Goal: Information Seeking & Learning: Learn about a topic

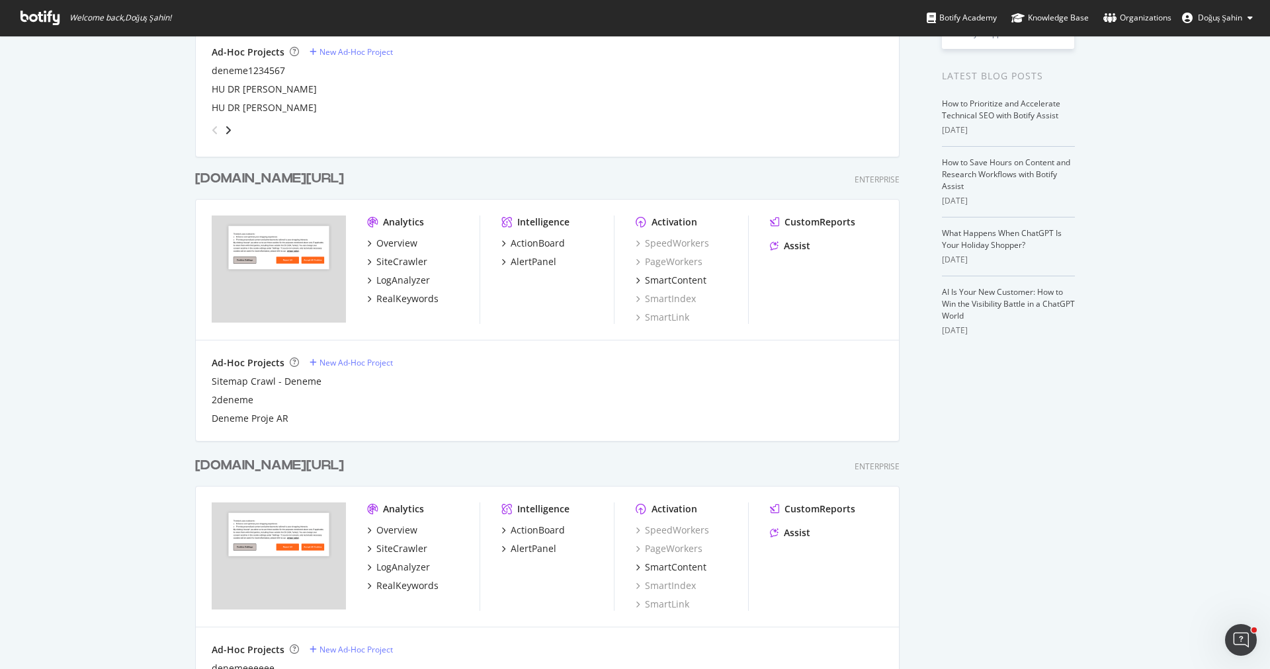
scroll to position [268, 0]
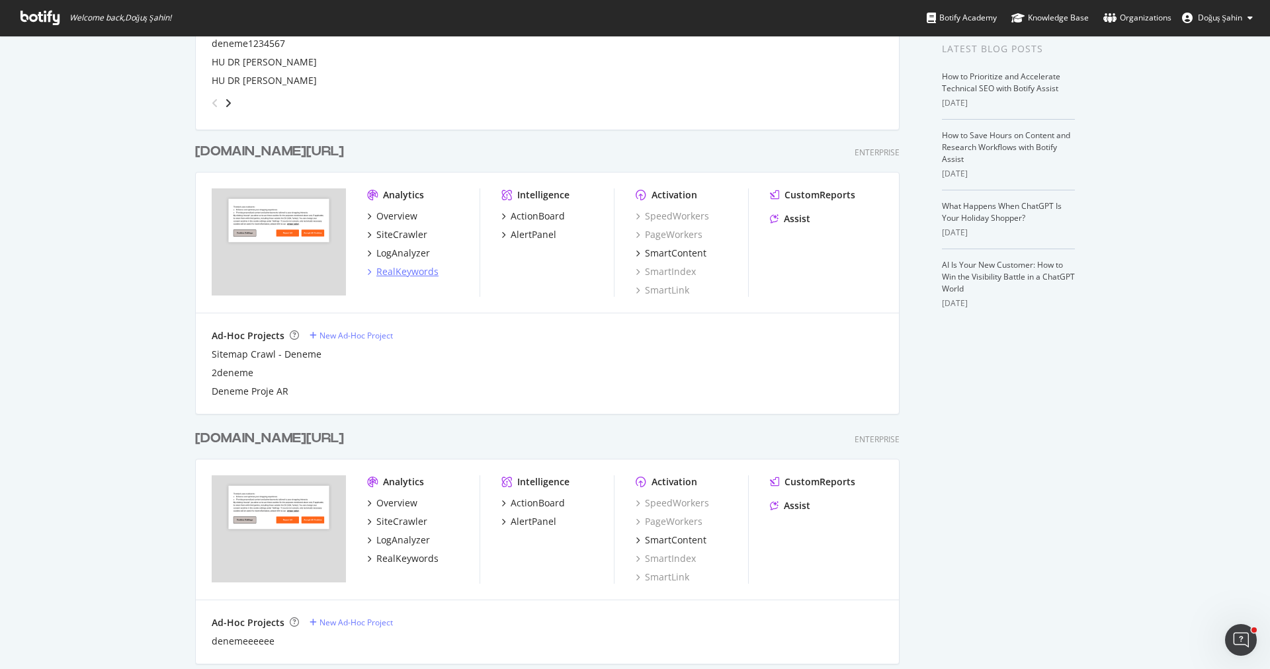
click at [416, 268] on div "RealKeywords" at bounding box center [407, 271] width 62 height 13
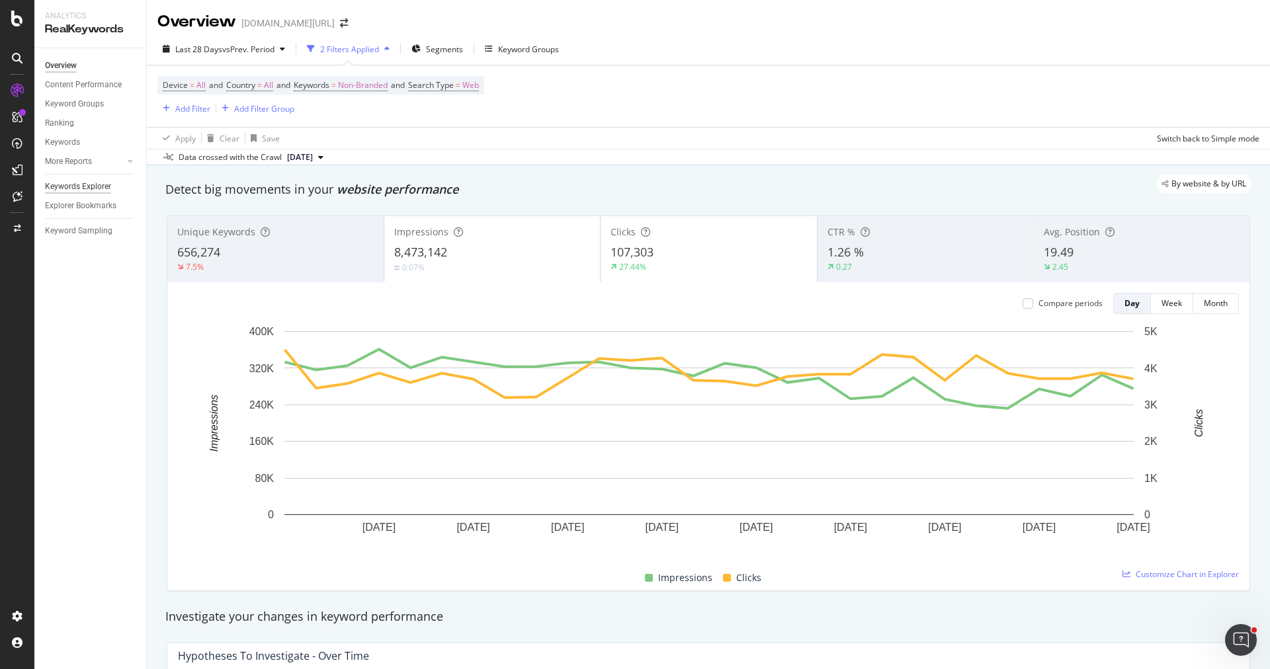
click at [84, 181] on div "Keywords Explorer" at bounding box center [78, 187] width 66 height 14
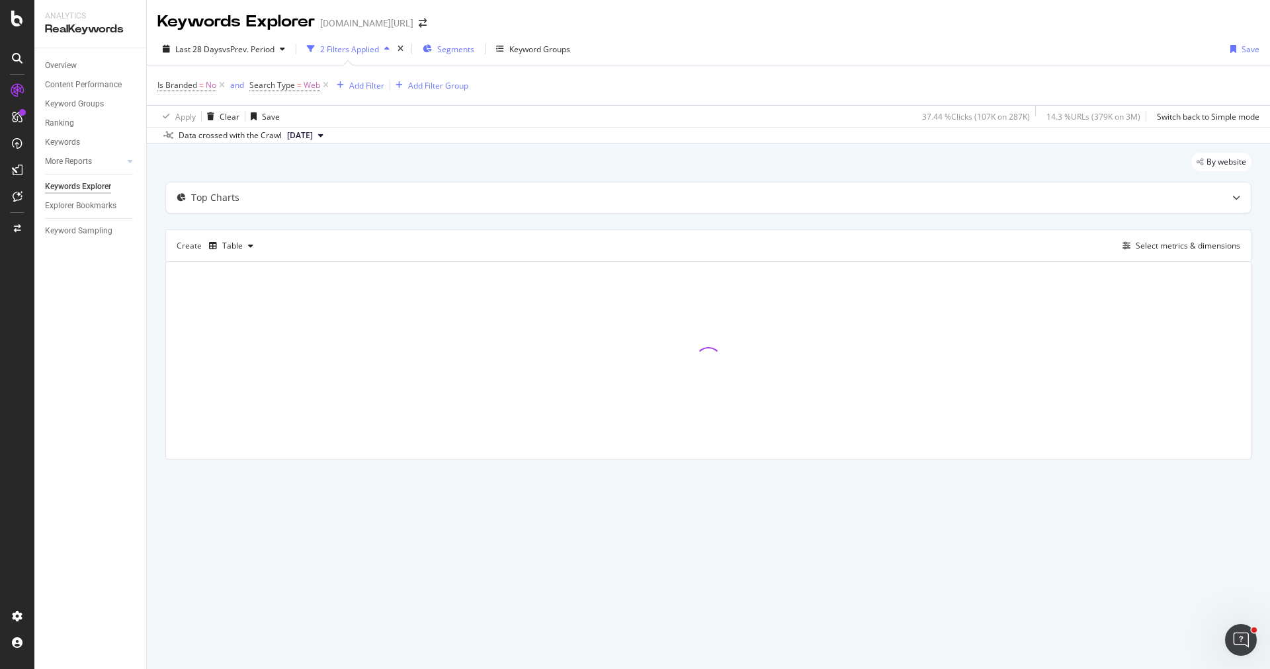
click at [462, 55] on div "Segments" at bounding box center [449, 49] width 52 height 20
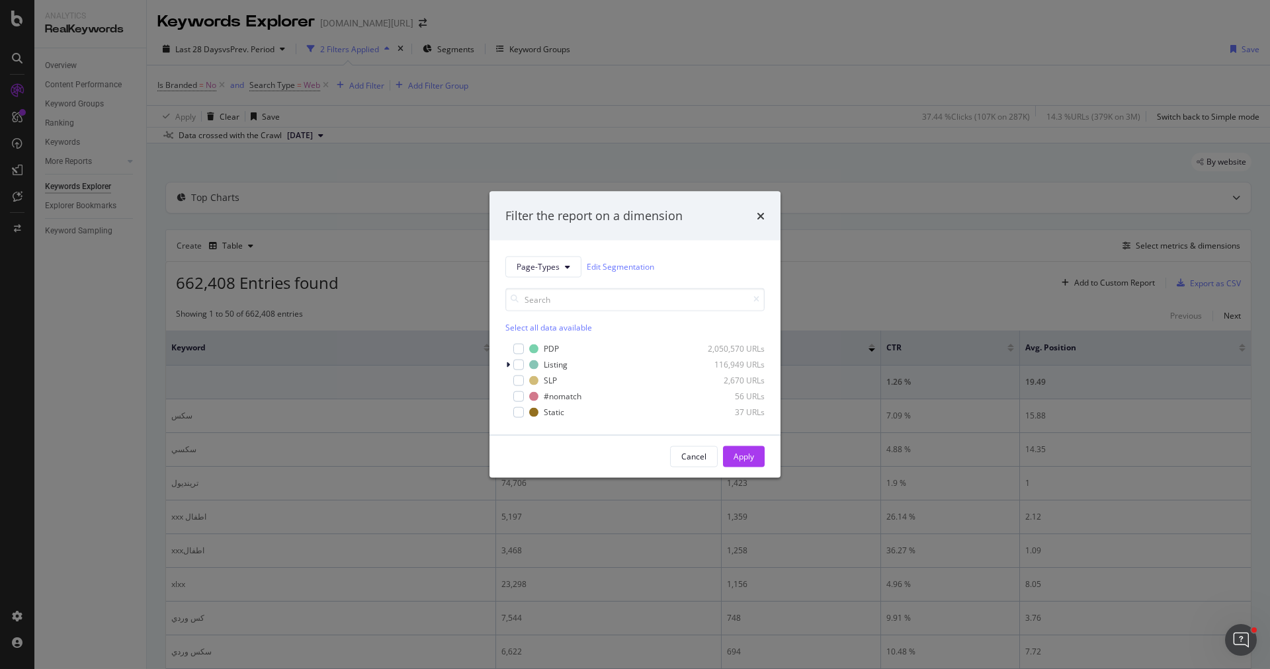
click at [403, 222] on div "Filter the report on a dimension Page-Types Edit Segmentation Select all data a…" at bounding box center [635, 334] width 1270 height 669
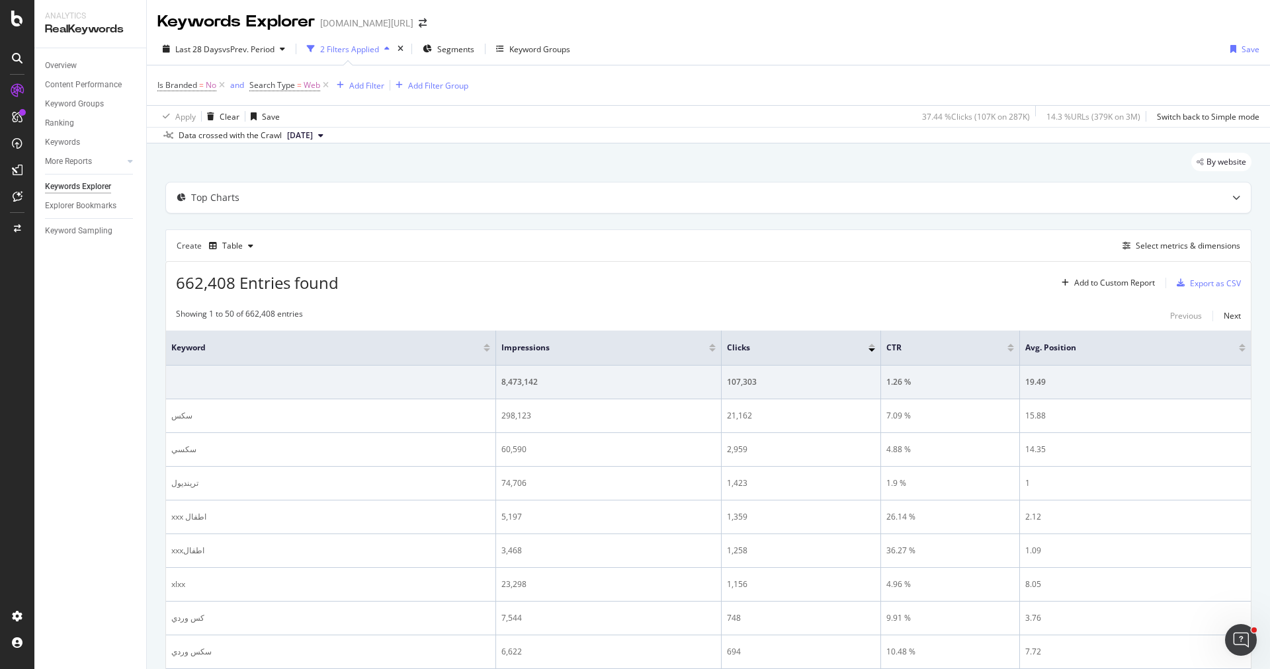
click at [62, 49] on div "Overview Content Performance Keyword Groups Ranking Keywords More Reports Count…" at bounding box center [90, 358] width 112 height 621
click at [62, 63] on div "Overview" at bounding box center [61, 66] width 32 height 14
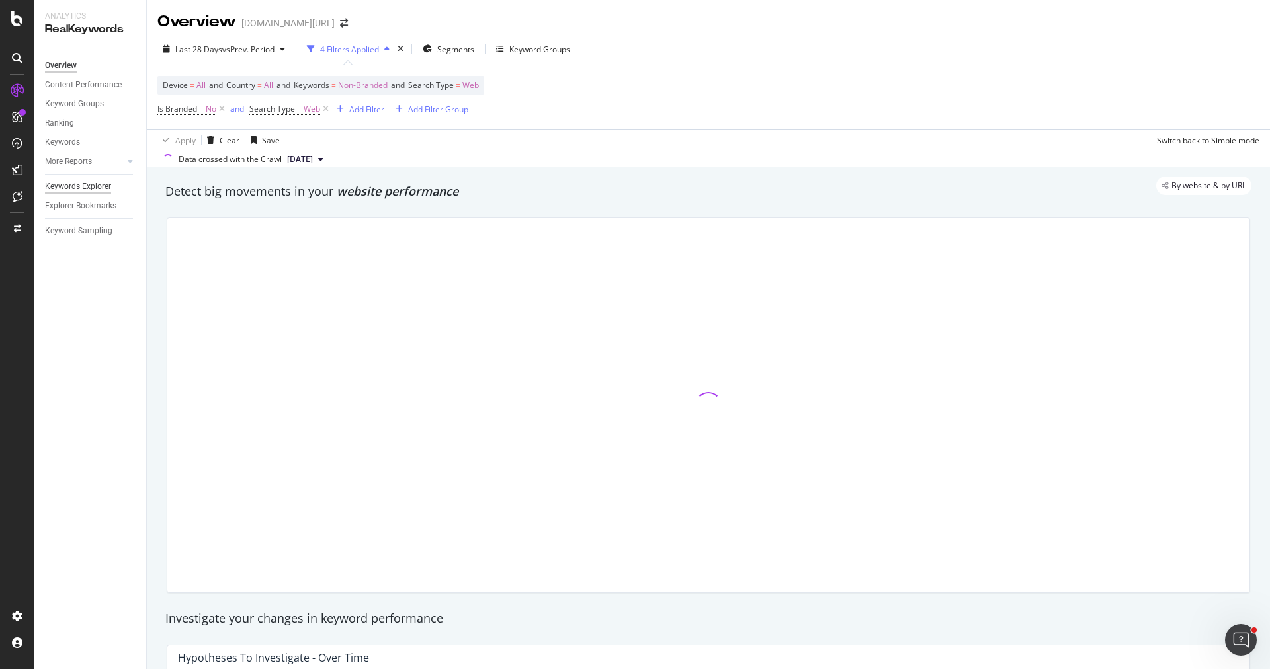
click at [93, 182] on div "Keywords Explorer" at bounding box center [78, 187] width 66 height 14
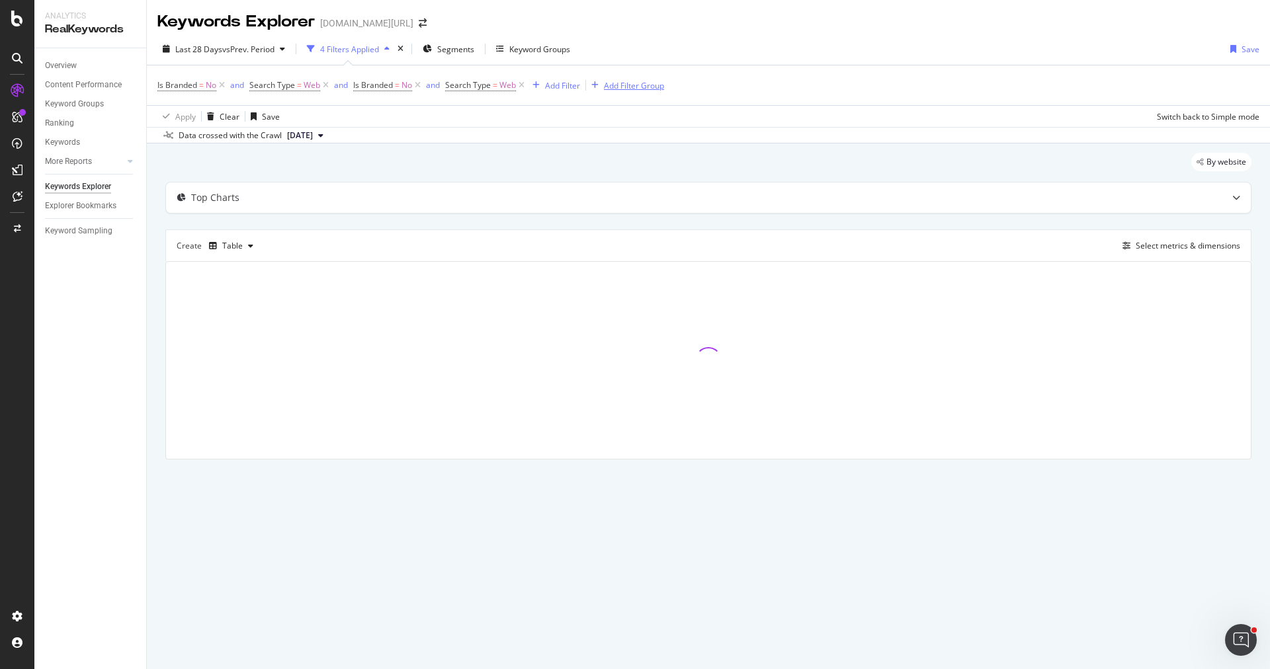
click at [521, 85] on icon at bounding box center [521, 85] width 11 height 13
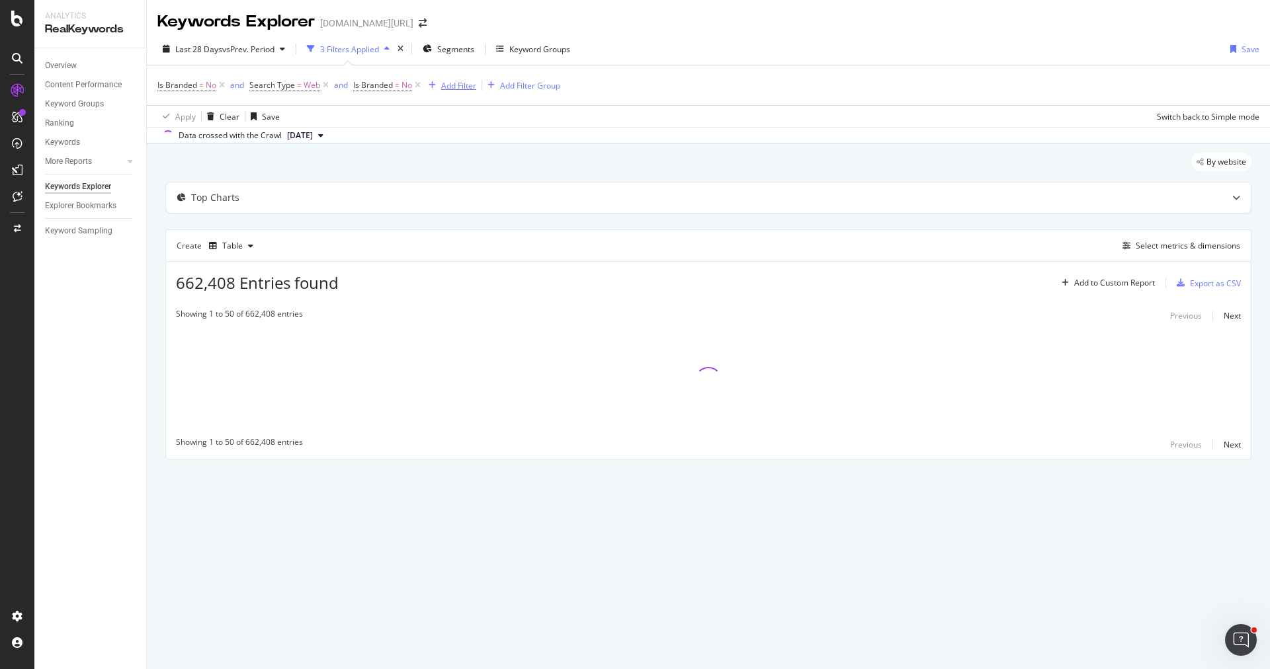
click at [424, 85] on div "button" at bounding box center [432, 85] width 18 height 8
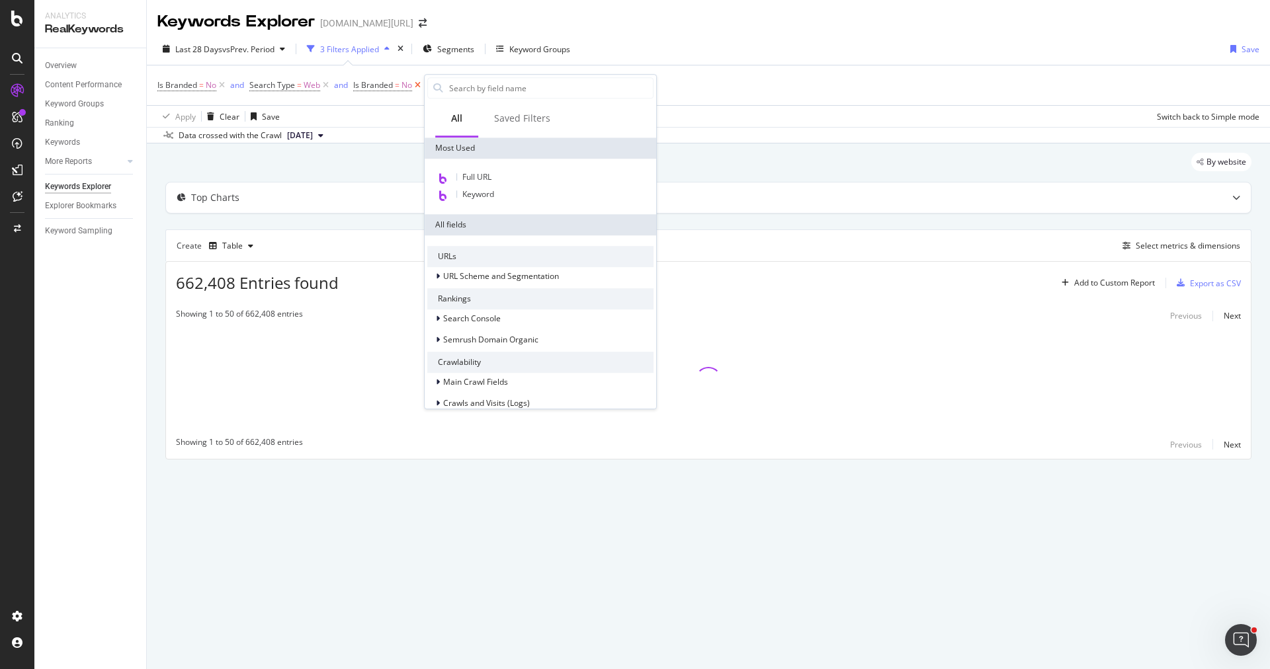
click at [417, 85] on icon at bounding box center [417, 85] width 11 height 13
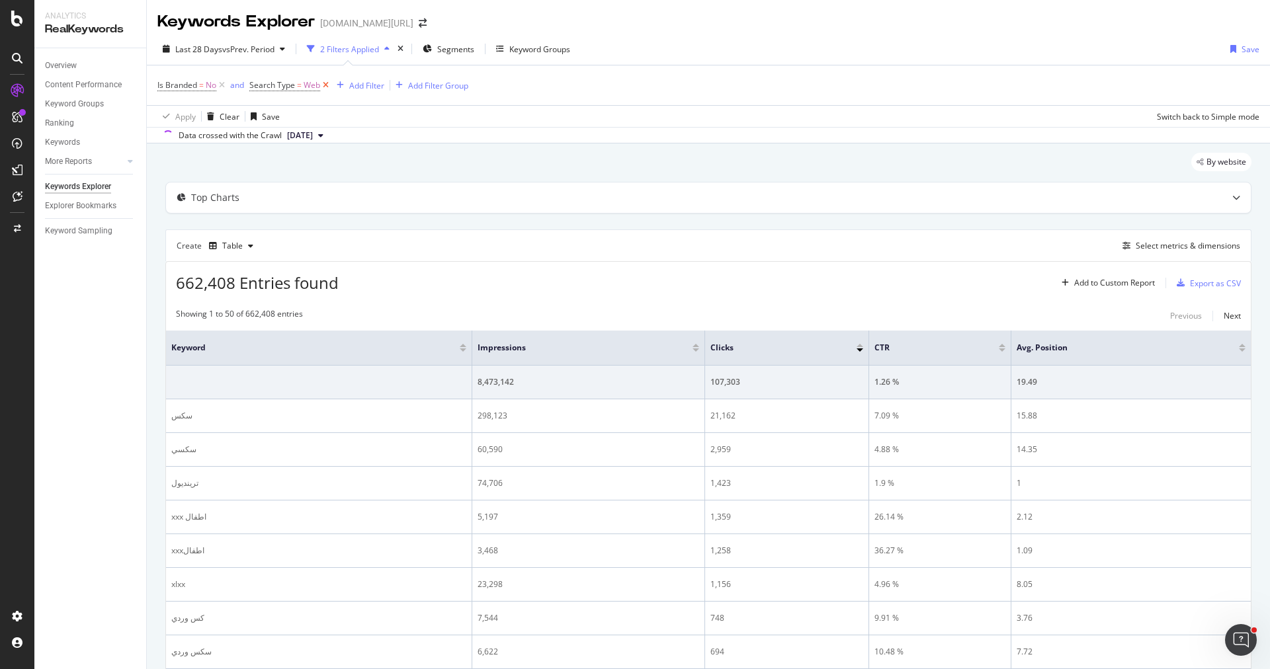
click at [323, 90] on icon at bounding box center [325, 85] width 11 height 13
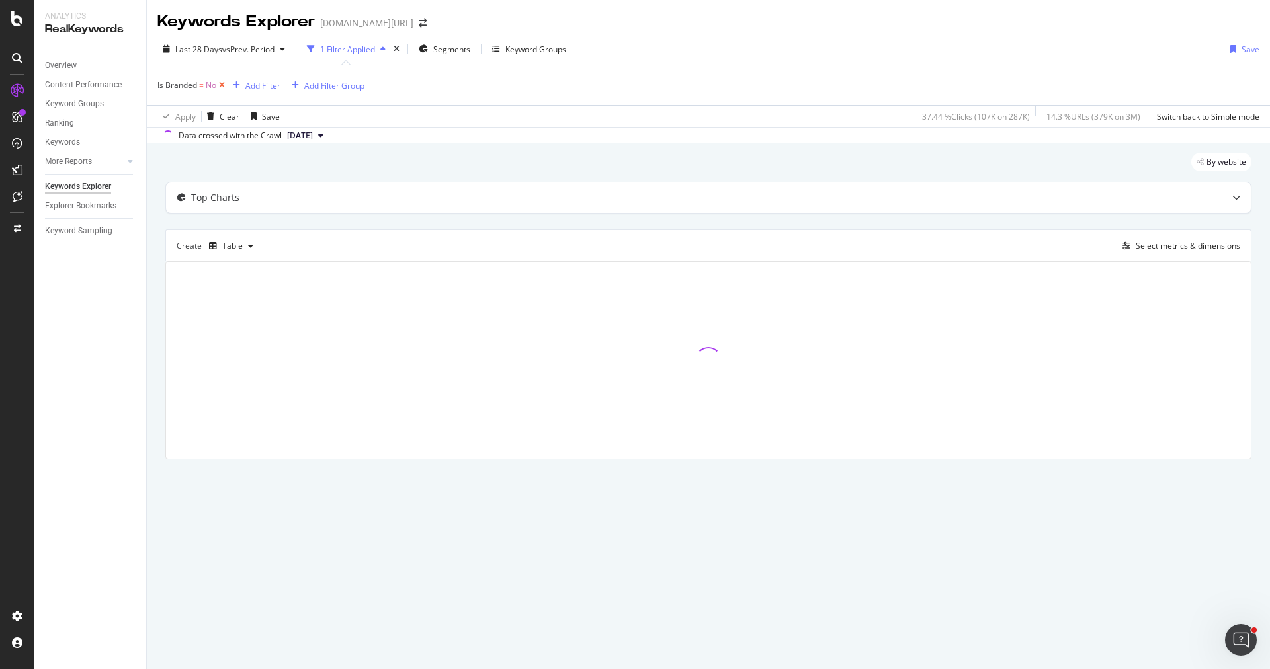
click at [222, 81] on icon at bounding box center [221, 85] width 11 height 13
click at [195, 83] on div "Add Filter" at bounding box center [192, 84] width 35 height 11
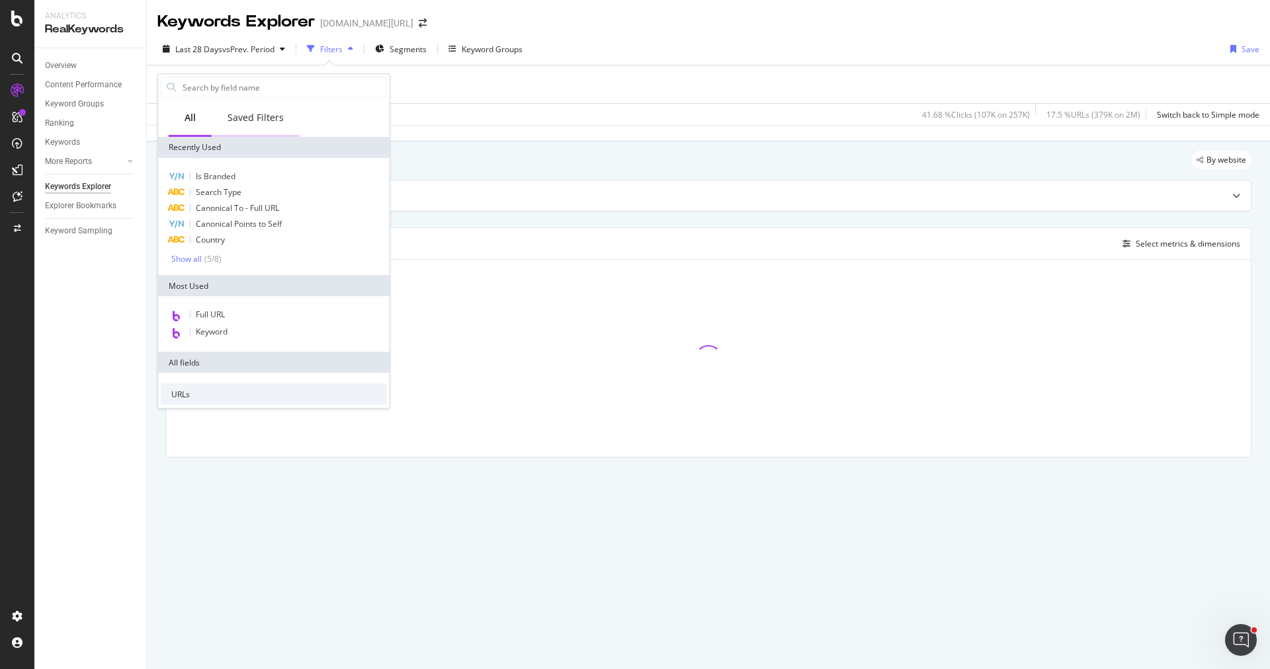
click at [266, 114] on div "Saved Filters" at bounding box center [256, 117] width 56 height 13
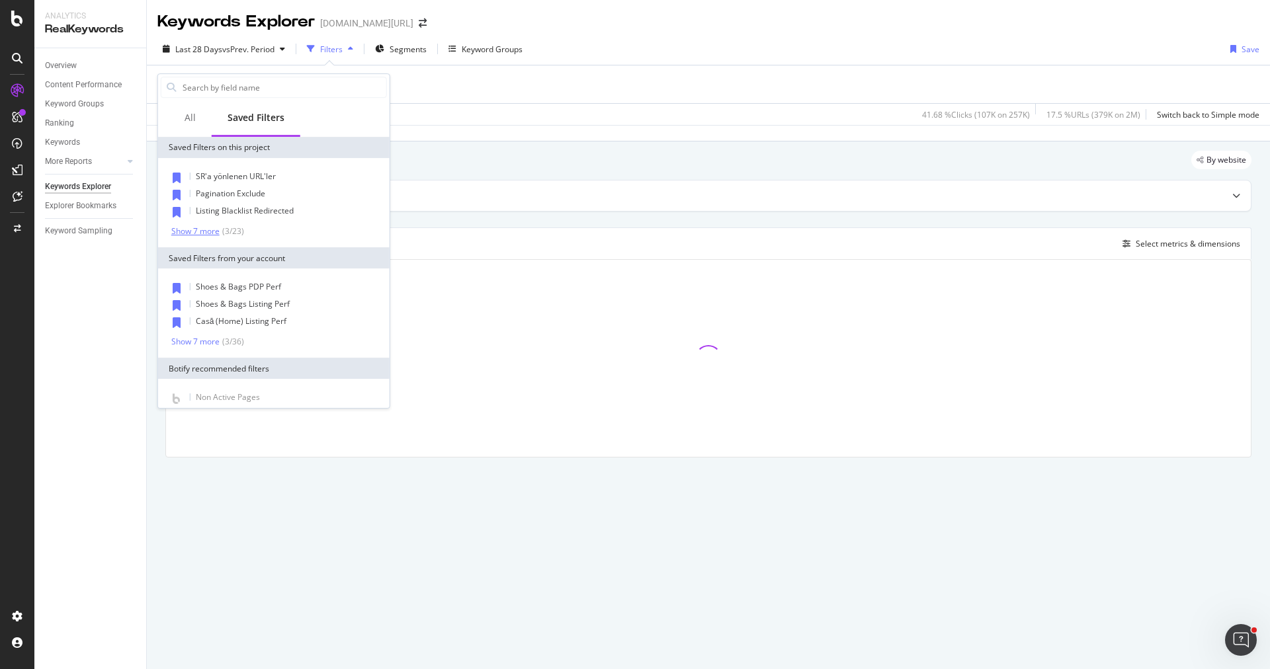
click at [197, 228] on div "Show 7 more" at bounding box center [195, 231] width 48 height 9
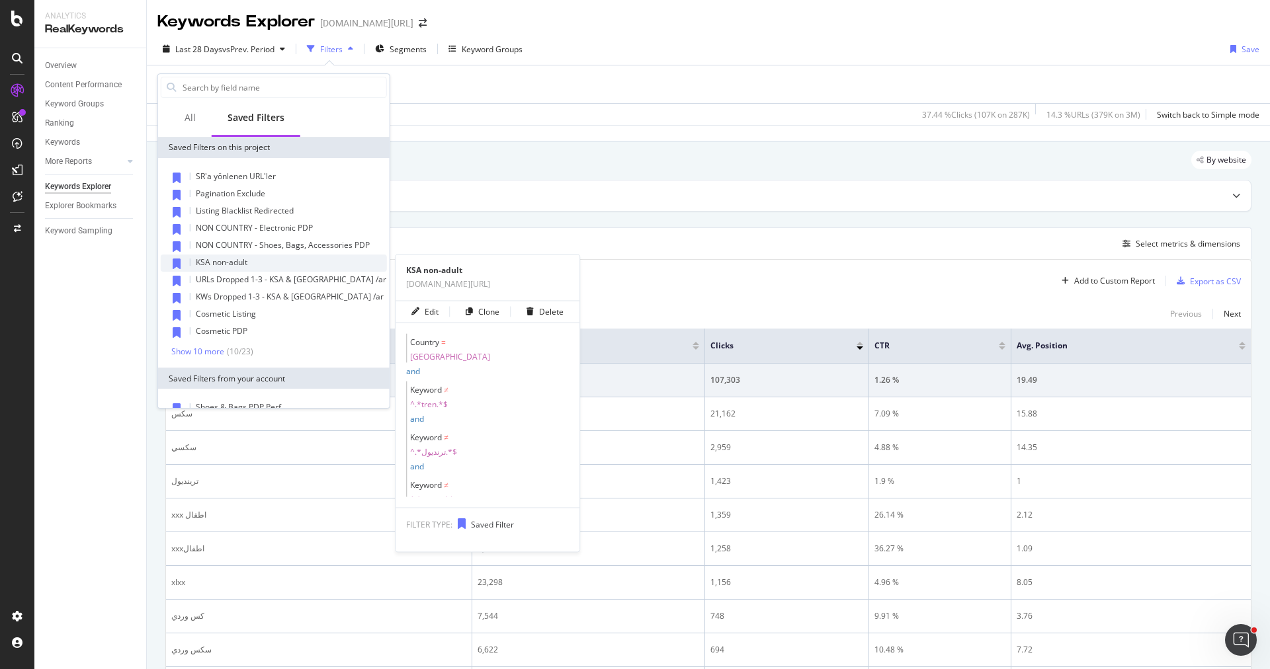
click at [269, 270] on div "KSA non-adult" at bounding box center [274, 263] width 226 height 17
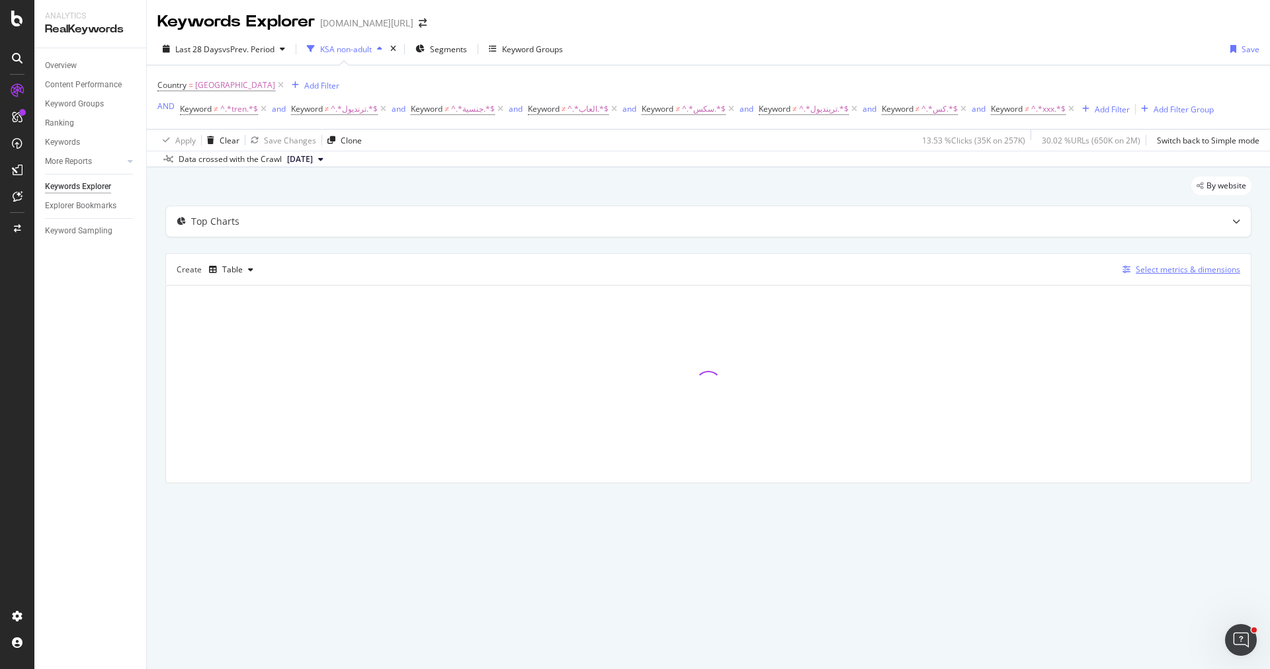
click at [1176, 275] on button "Select metrics & dimensions" at bounding box center [1178, 270] width 123 height 16
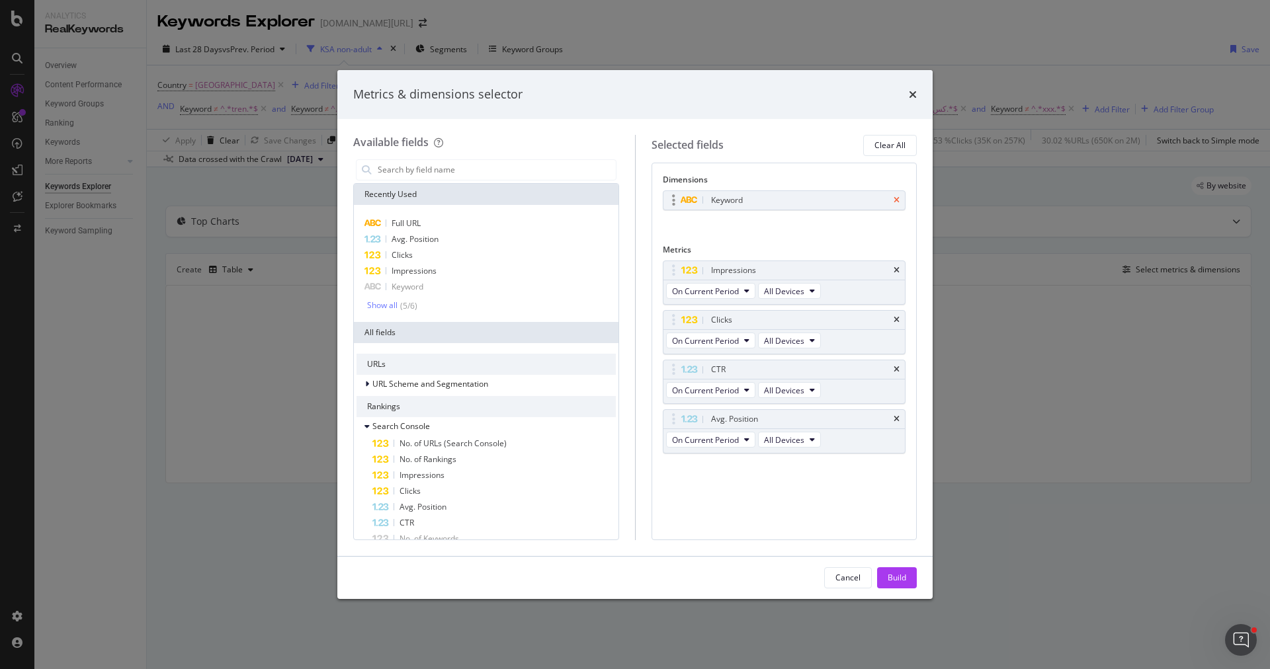
click at [896, 196] on icon "times" at bounding box center [896, 200] width 6 height 8
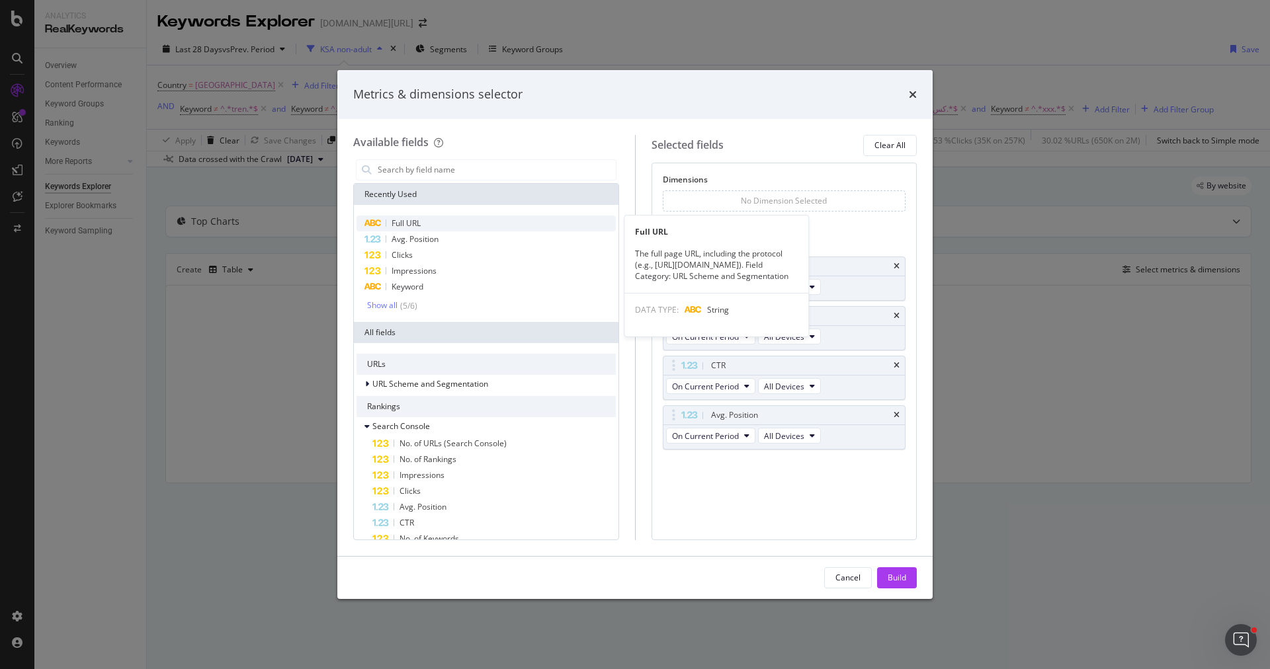
click at [481, 227] on div "Full URL" at bounding box center [485, 224] width 259 height 16
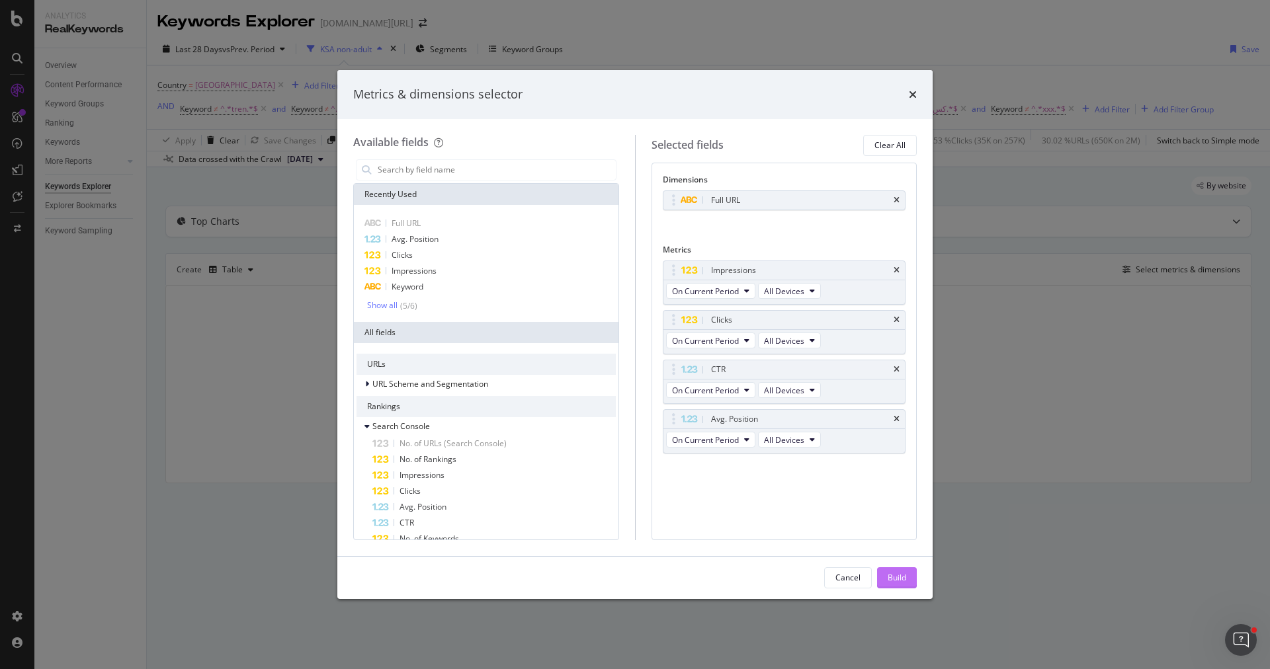
click at [895, 568] on div "Build" at bounding box center [897, 578] width 19 height 20
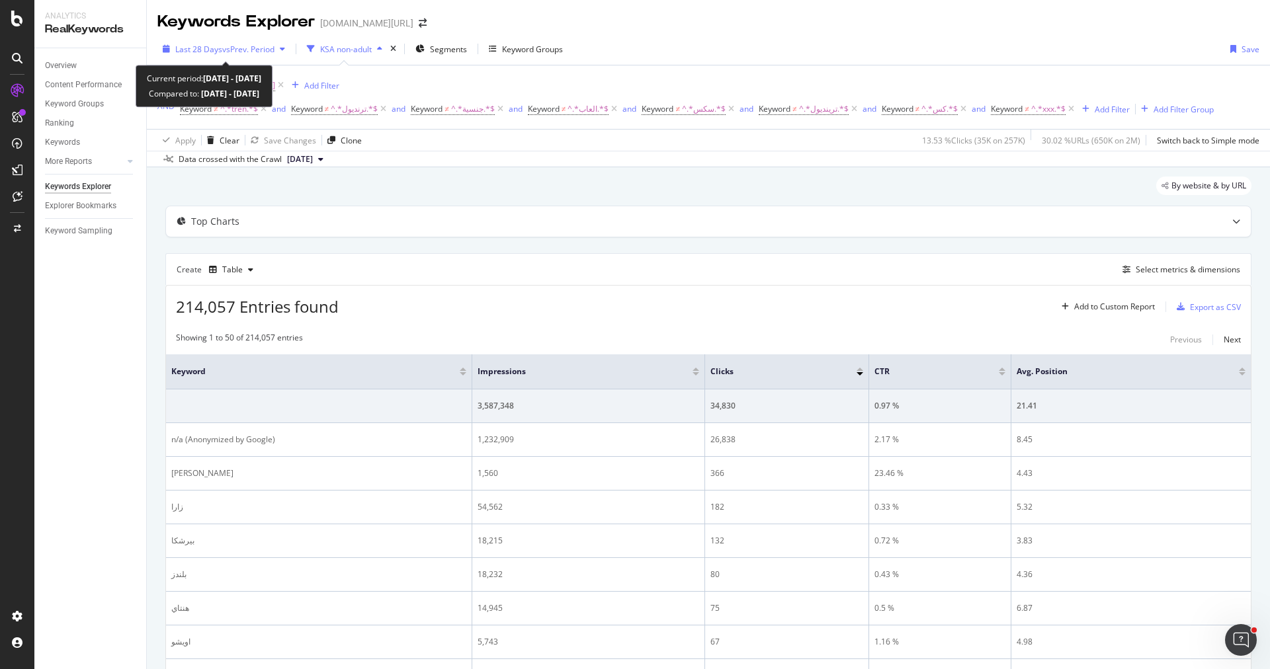
click at [258, 45] on span "vs Prev. Period" at bounding box center [248, 49] width 52 height 11
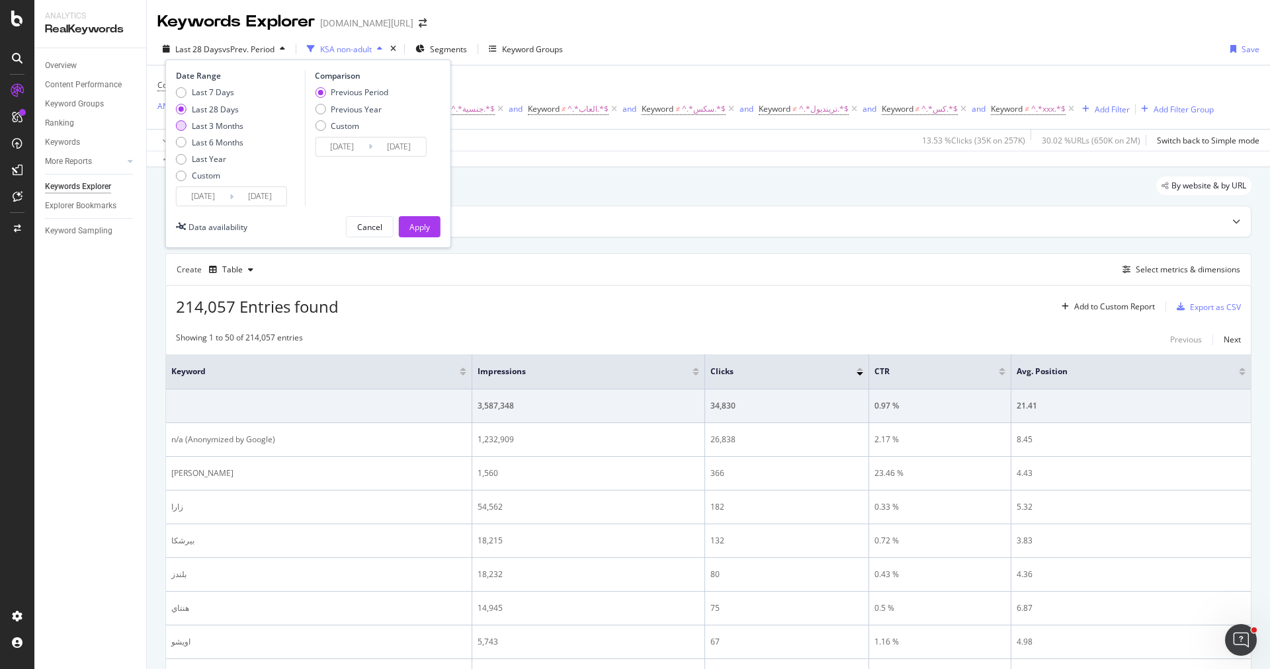
click at [226, 126] on div "Last 3 Months" at bounding box center [218, 125] width 52 height 11
type input "2025/06/22"
type input "2025/03/22"
type input "2025/06/21"
click at [416, 222] on div "Apply" at bounding box center [419, 227] width 21 height 11
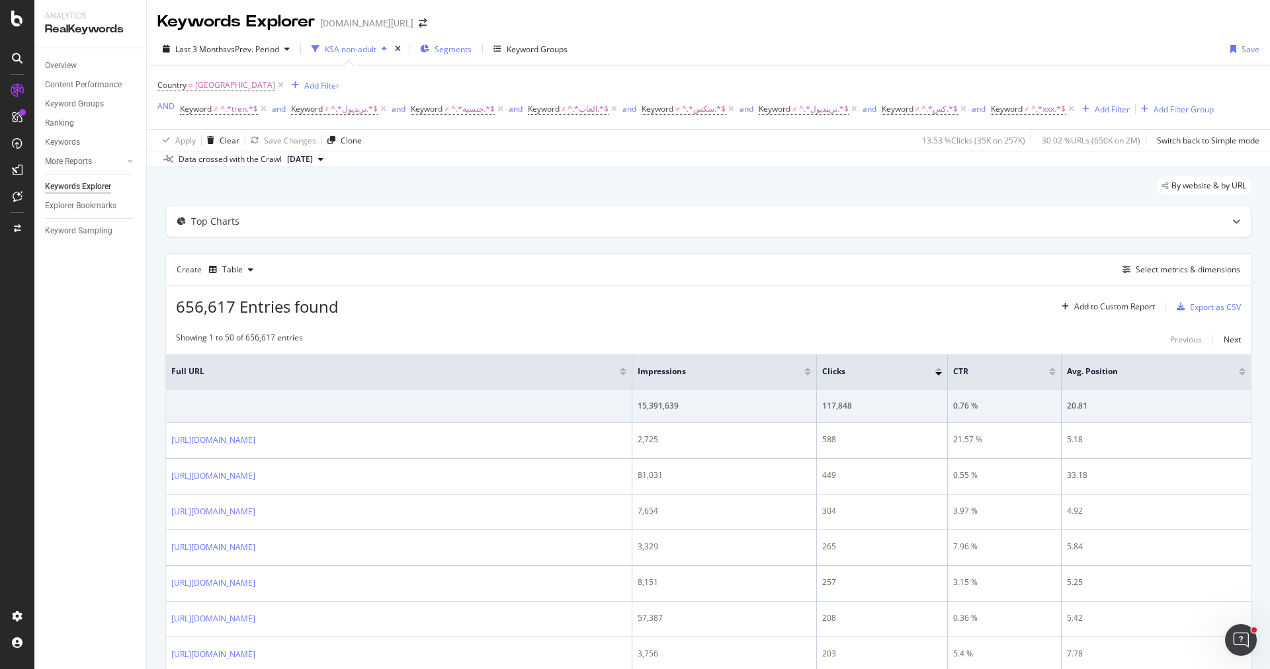
click at [463, 44] on span "Segments" at bounding box center [453, 49] width 37 height 11
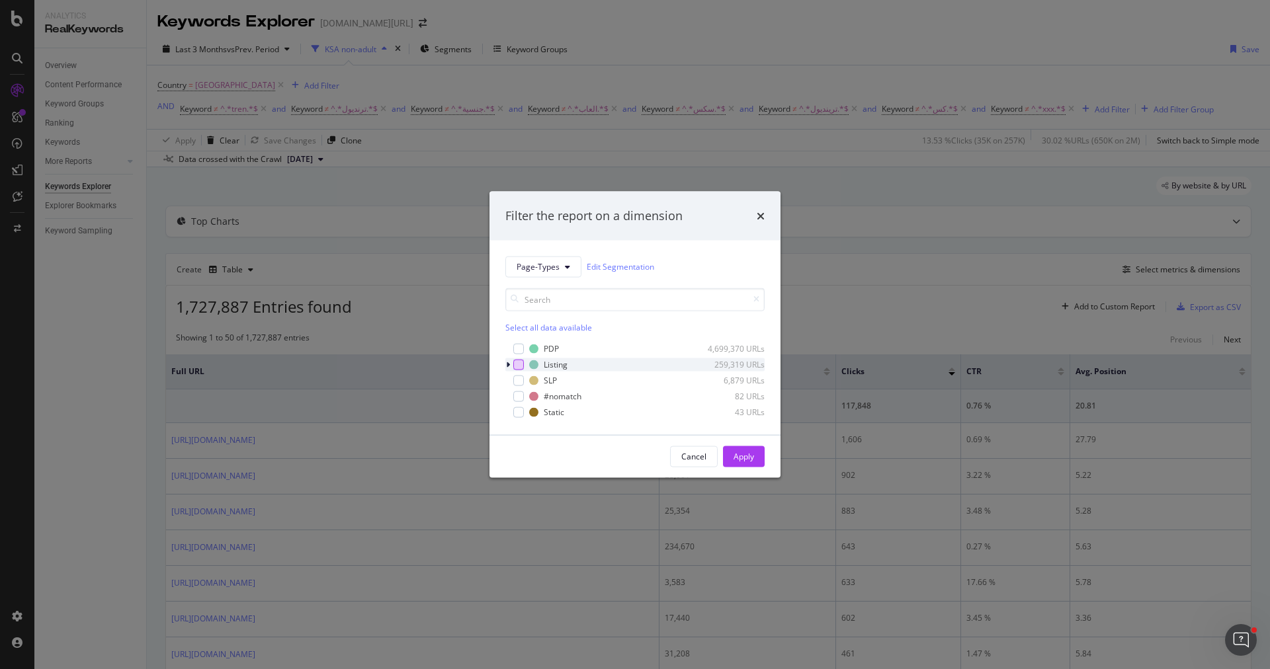
click at [519, 360] on div "modal" at bounding box center [518, 364] width 11 height 11
click at [745, 452] on div "Apply" at bounding box center [743, 456] width 21 height 11
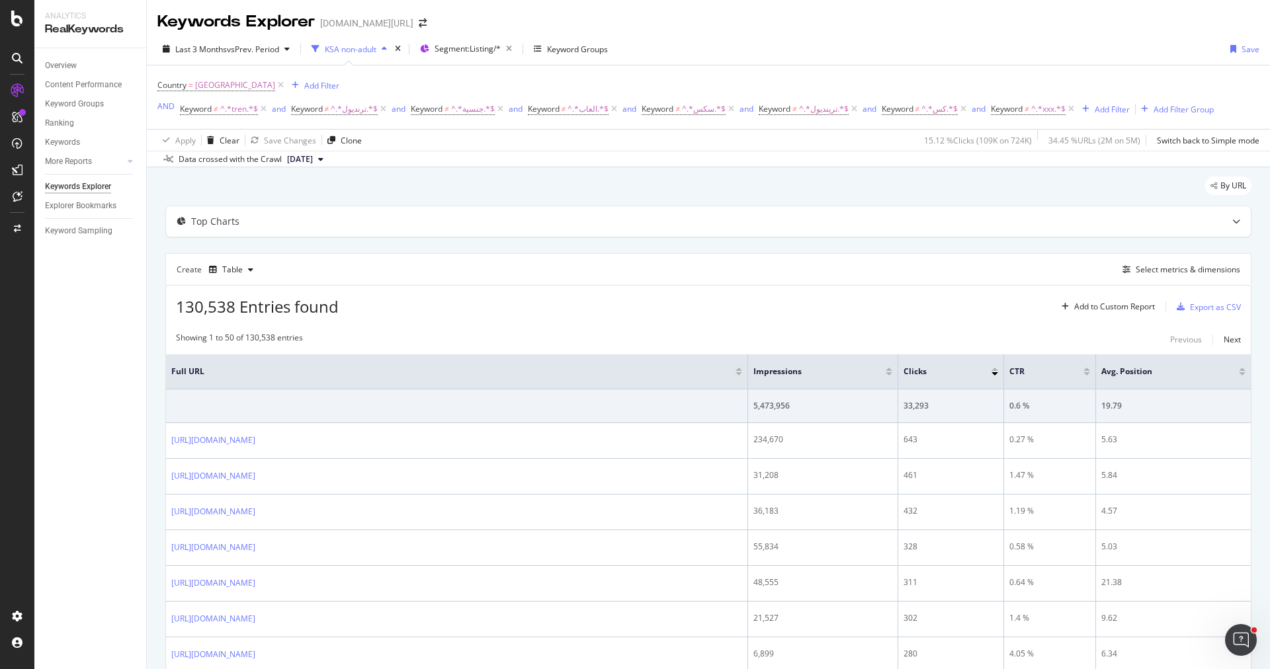
scroll to position [93, 0]
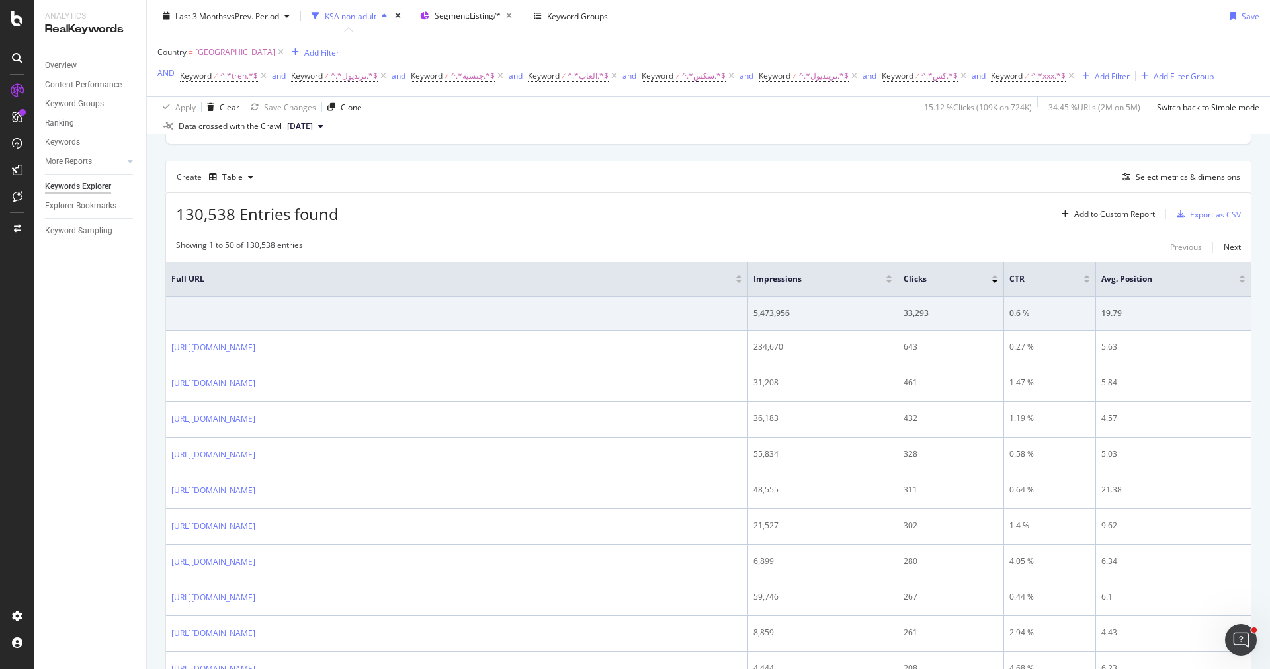
click at [1192, 162] on div "Create Table Select metrics & dimensions" at bounding box center [708, 177] width 1086 height 32
click at [1181, 171] on div "Select metrics & dimensions" at bounding box center [1188, 176] width 104 height 11
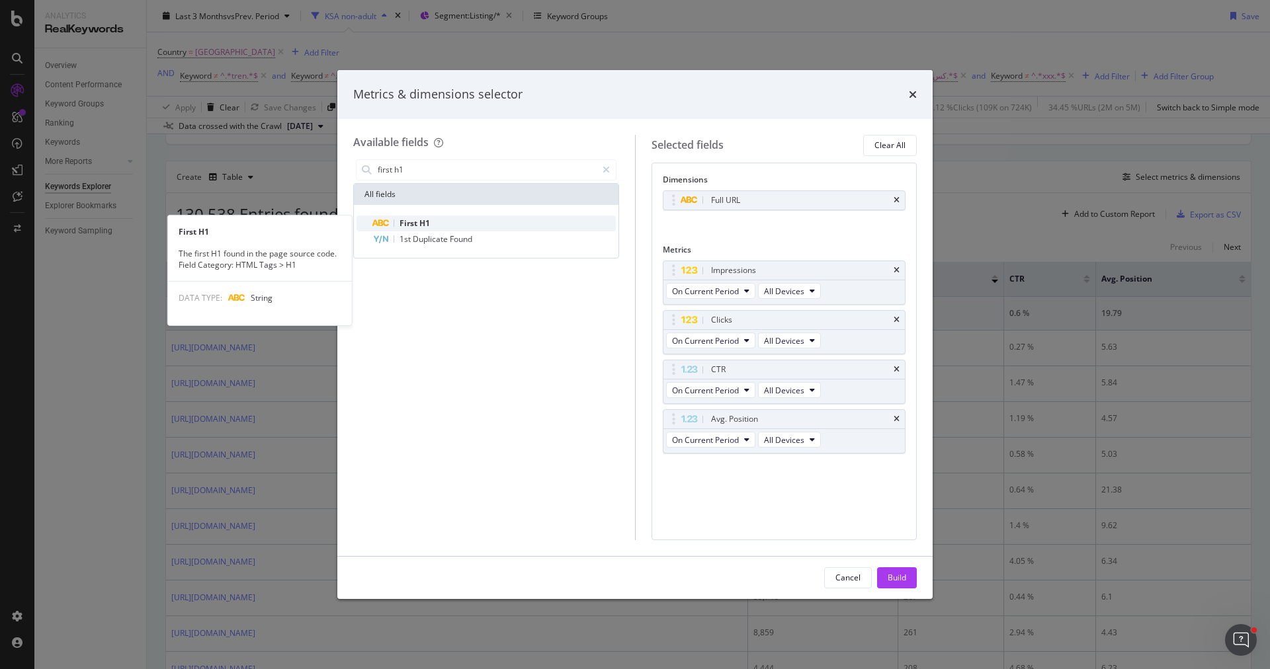
type input "first h1"
click at [484, 225] on div "First H1" at bounding box center [493, 224] width 243 height 16
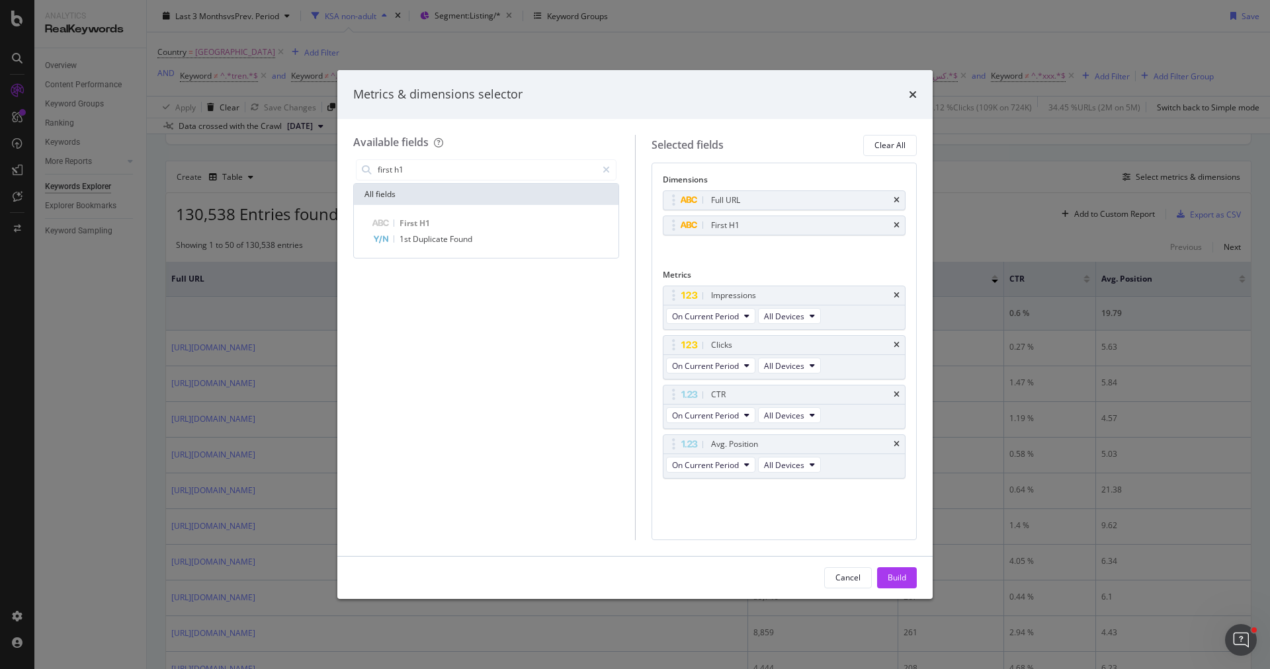
click at [897, 580] on div "Build" at bounding box center [897, 577] width 19 height 11
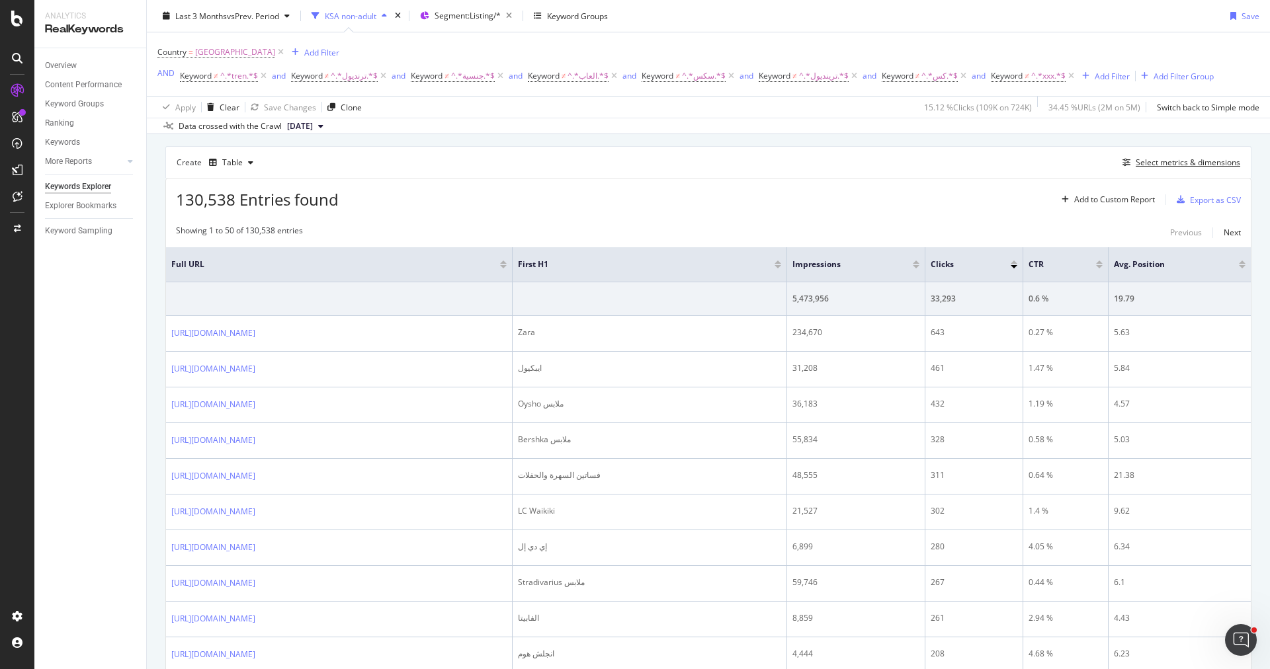
scroll to position [116, 0]
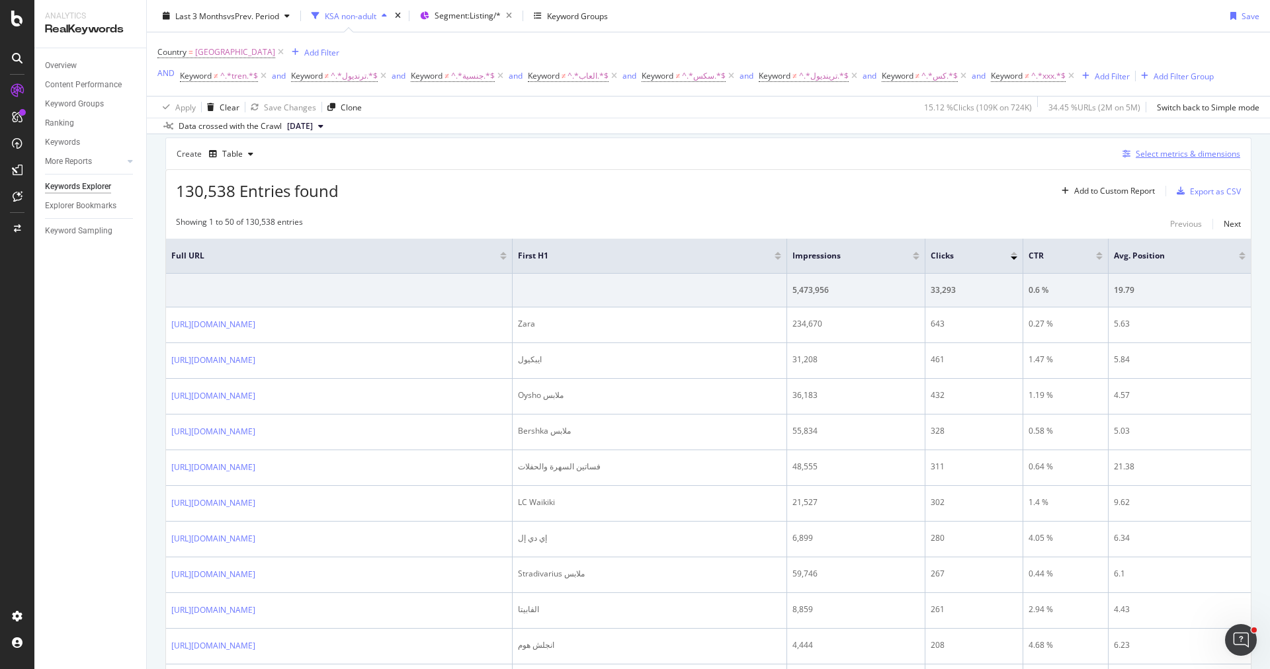
click at [1158, 157] on div "Select metrics & dimensions" at bounding box center [1188, 153] width 104 height 11
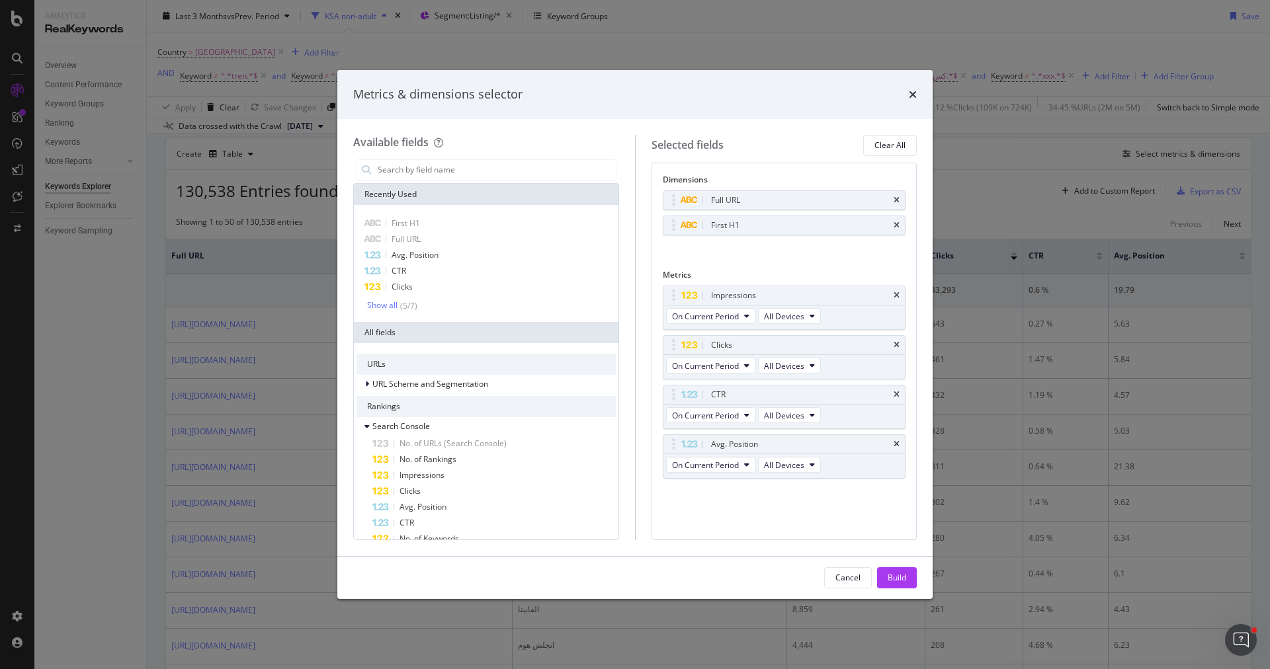
drag, startPoint x: 899, startPoint y: 577, endPoint x: 1000, endPoint y: 207, distance: 383.3
click at [1000, 207] on div "Metrics & dimensions selector Available fields Recently Used First H1 Full URL …" at bounding box center [635, 334] width 1270 height 669
click at [917, 98] on div "Metrics & dimensions selector" at bounding box center [634, 94] width 595 height 49
click at [915, 95] on icon "times" at bounding box center [913, 94] width 8 height 11
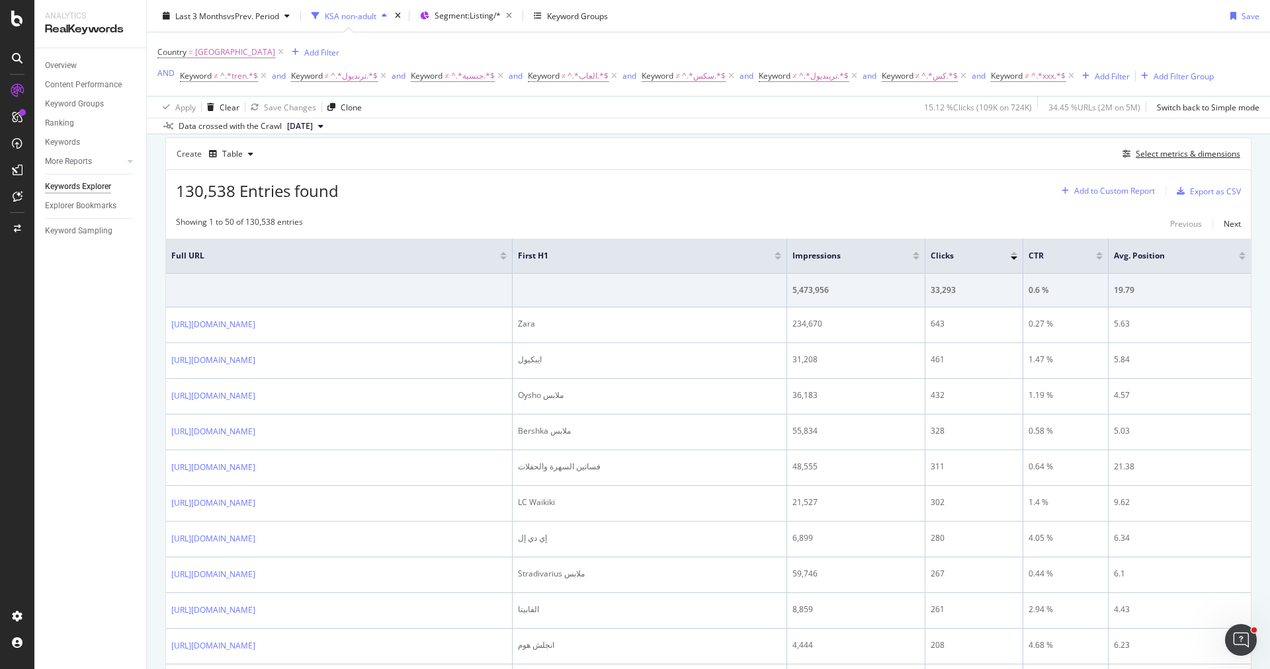
scroll to position [0, 0]
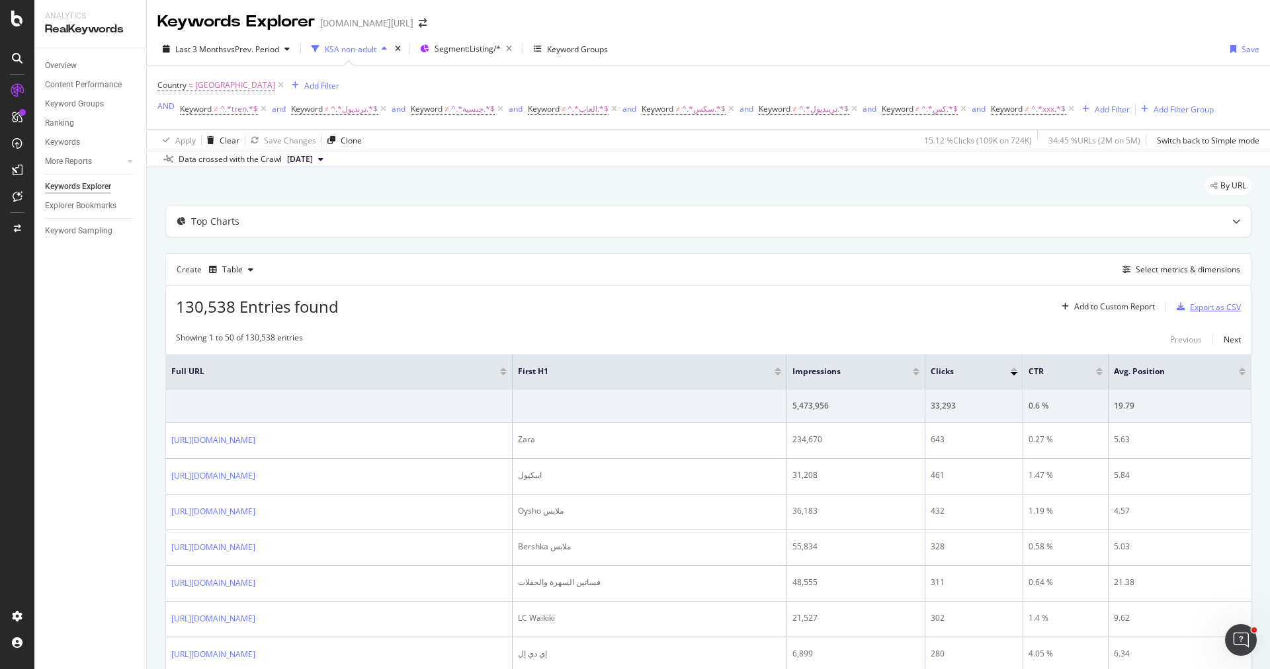
click at [1193, 306] on div "Export as CSV" at bounding box center [1215, 307] width 51 height 11
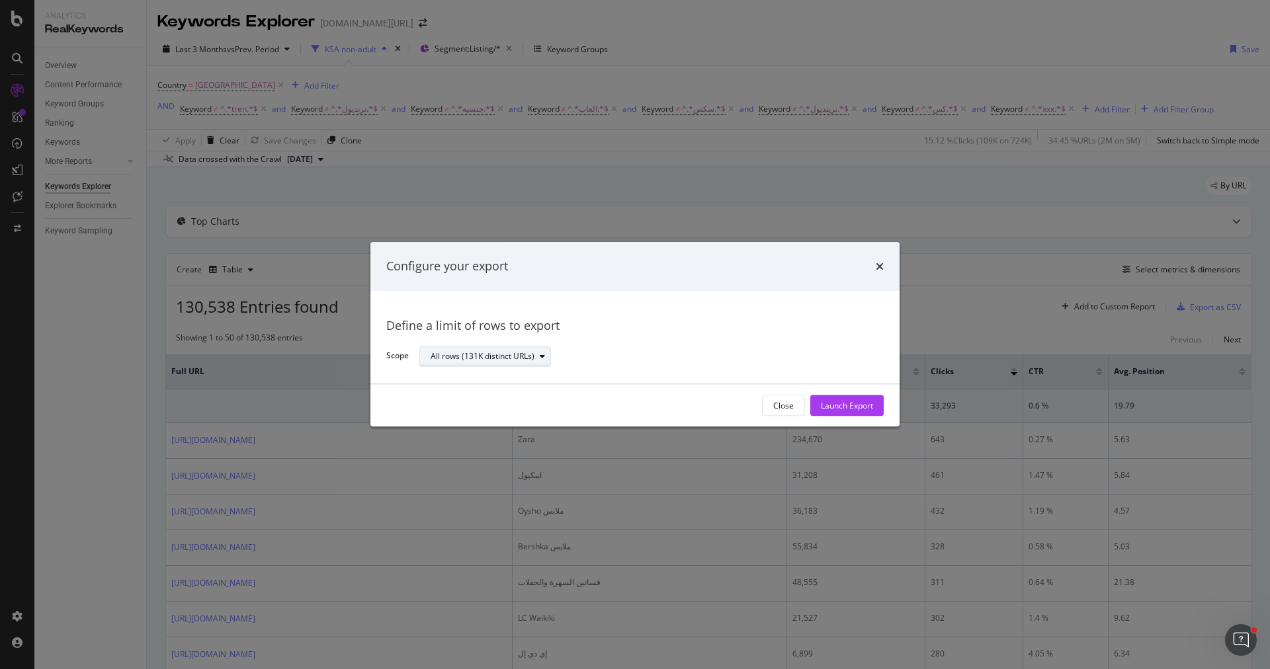
click at [505, 360] on div "All rows (131K distinct URLs)" at bounding box center [483, 357] width 104 height 8
click at [505, 394] on div "Define a limit" at bounding box center [491, 401] width 133 height 17
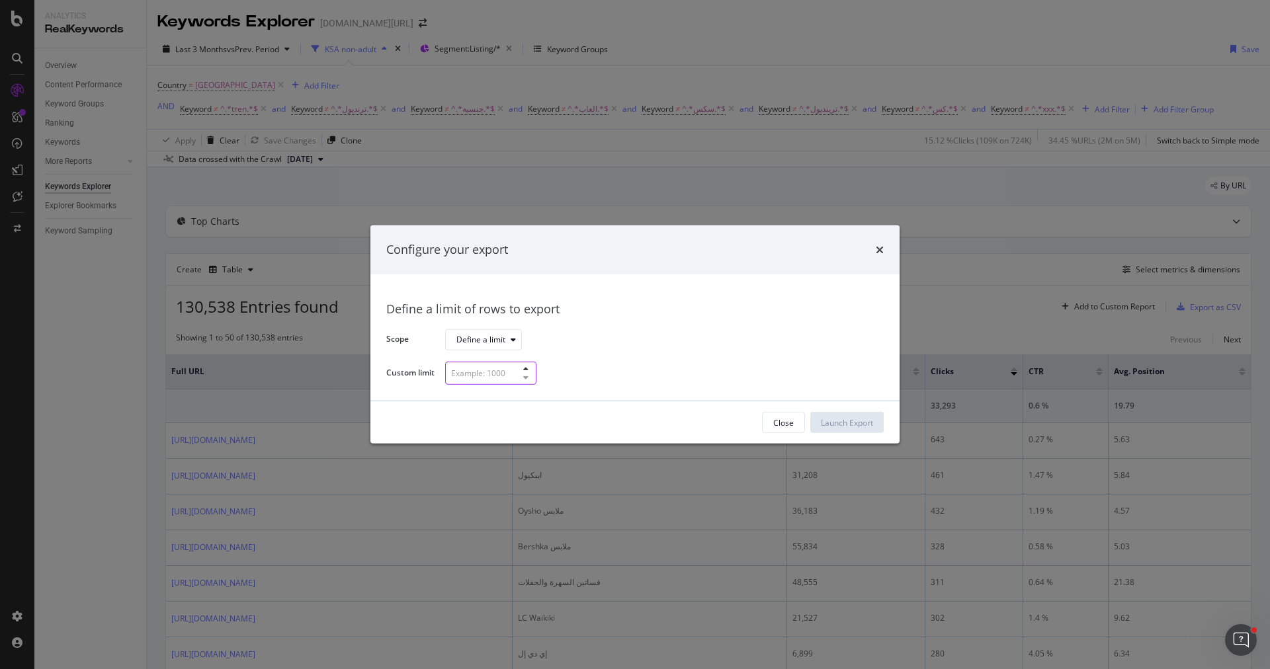
click at [493, 382] on input "modal" at bounding box center [490, 373] width 91 height 23
type input "100"
click at [855, 423] on div "Launch Export" at bounding box center [847, 422] width 52 height 11
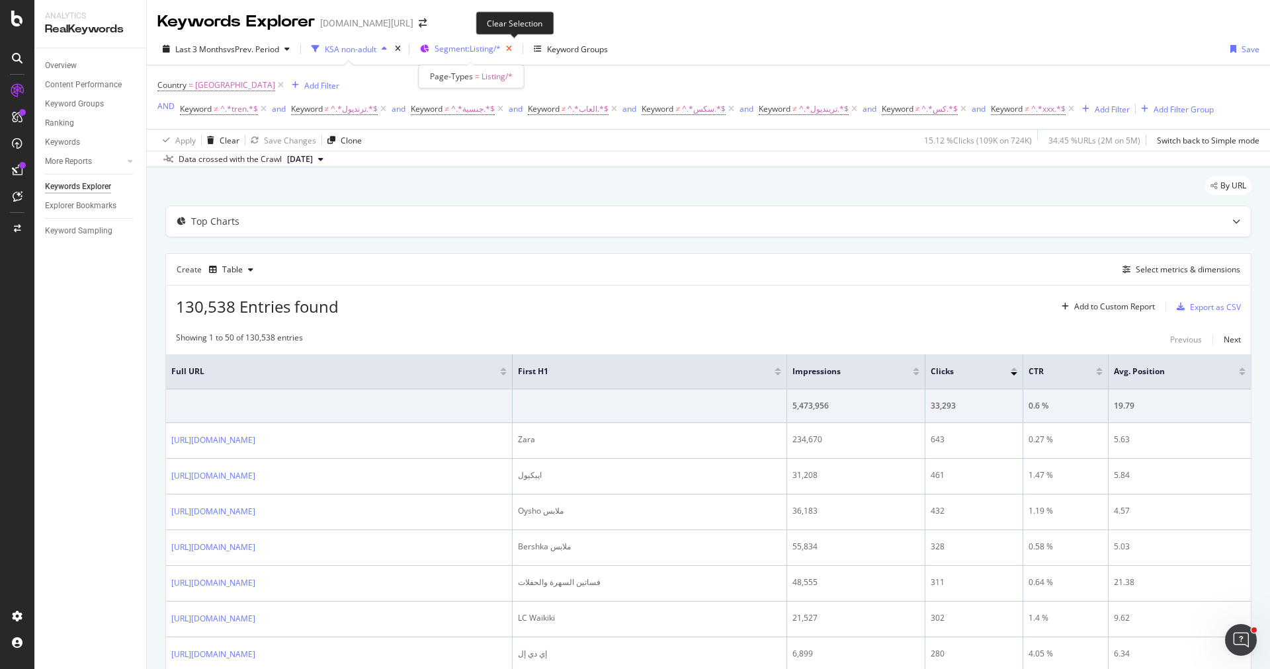
click at [513, 51] on icon "button" at bounding box center [509, 49] width 17 height 19
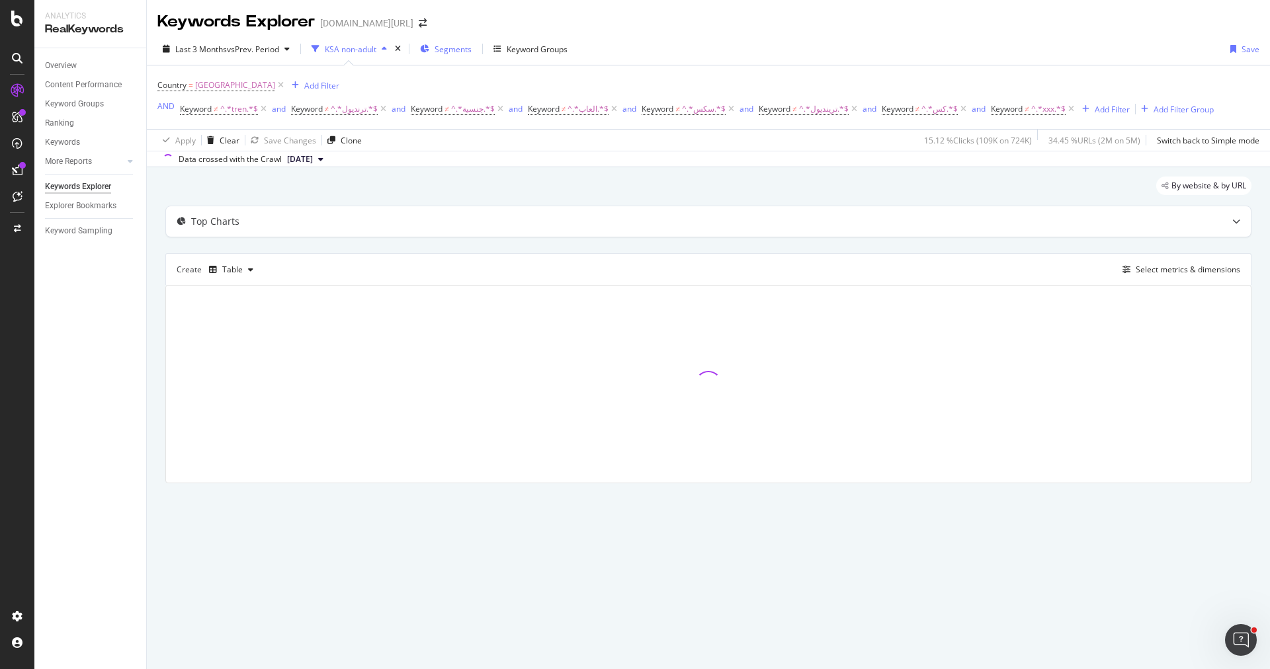
click at [462, 54] on div "Segments" at bounding box center [453, 49] width 37 height 11
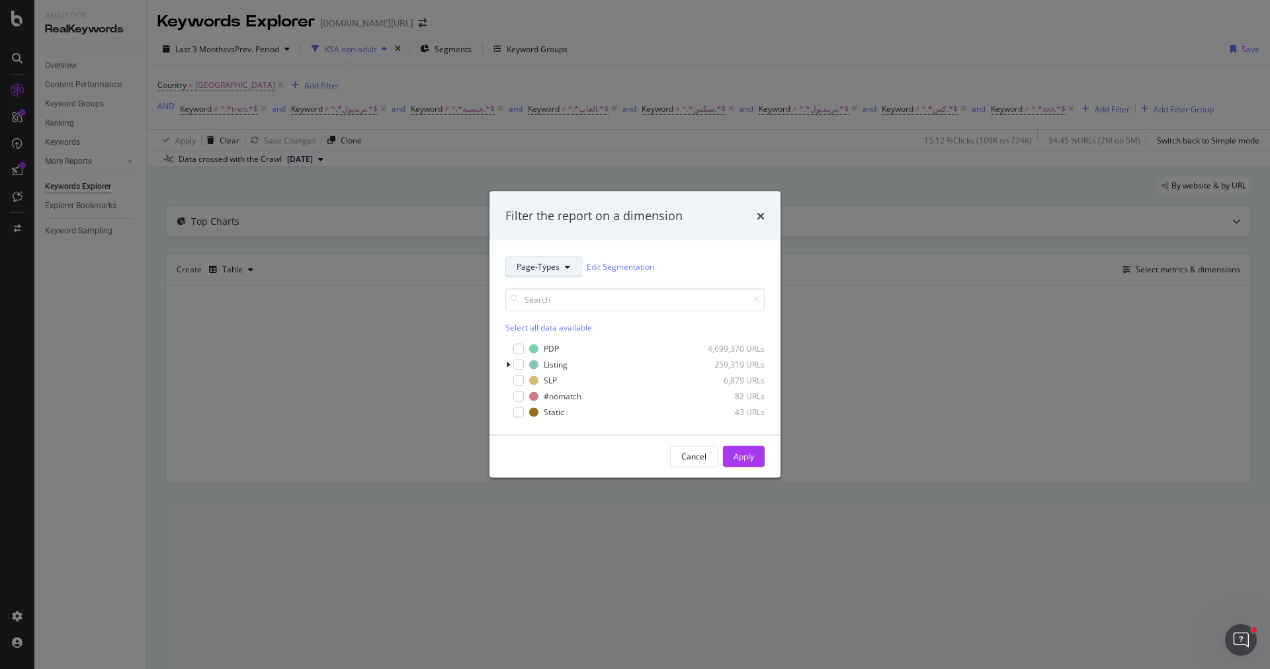
click at [551, 274] on button "Page-Types" at bounding box center [543, 266] width 76 height 21
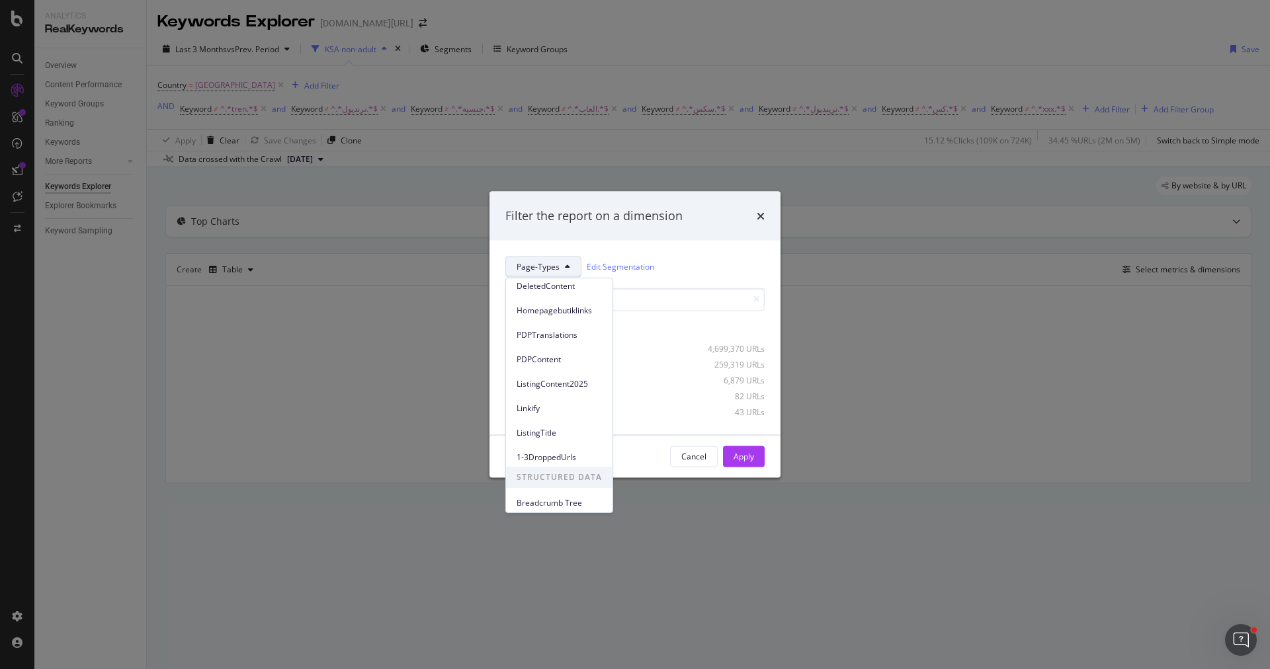
scroll to position [54, 0]
click at [572, 378] on span "ListingContent2025" at bounding box center [559, 384] width 85 height 12
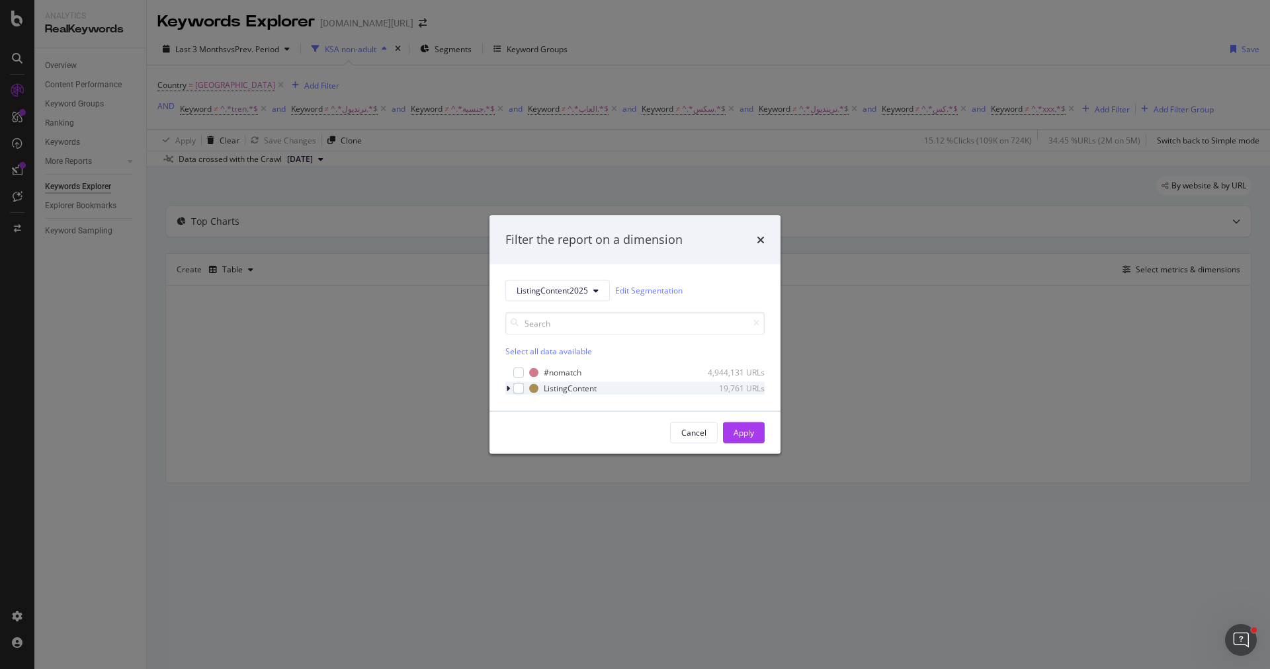
click at [509, 386] on icon "modal" at bounding box center [508, 388] width 4 height 8
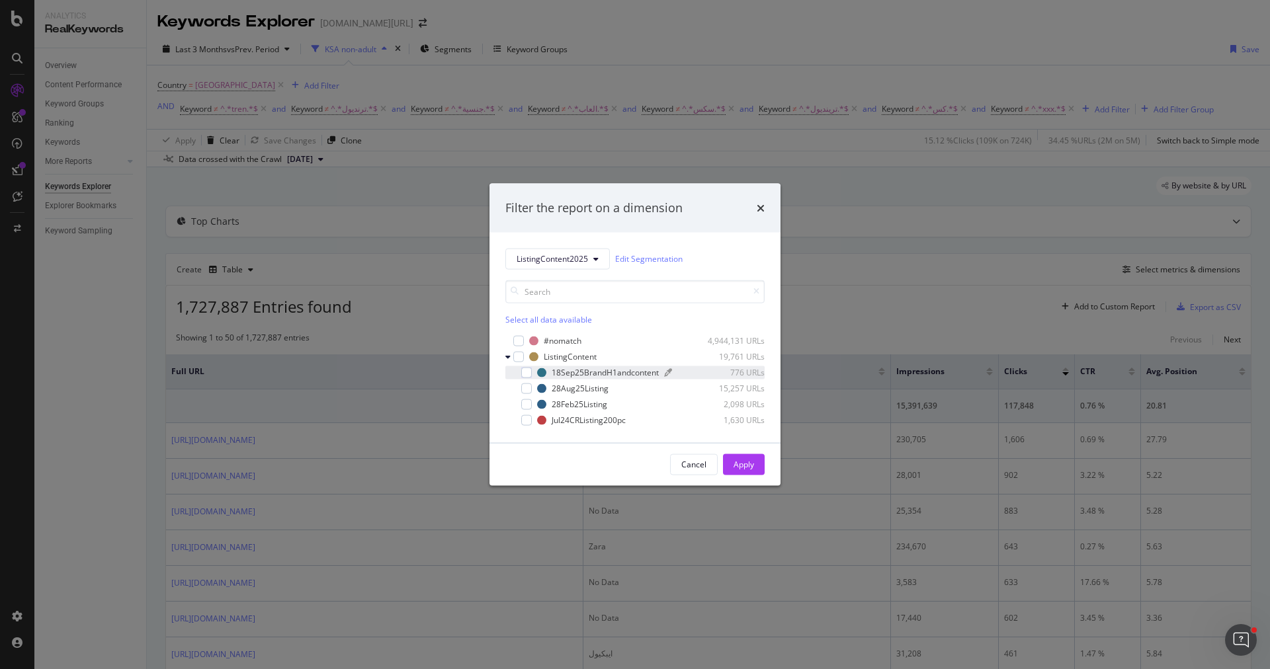
click at [612, 373] on div "18Sep25BrandH1andcontent" at bounding box center [605, 372] width 107 height 11
click at [735, 457] on div "Apply" at bounding box center [743, 464] width 21 height 20
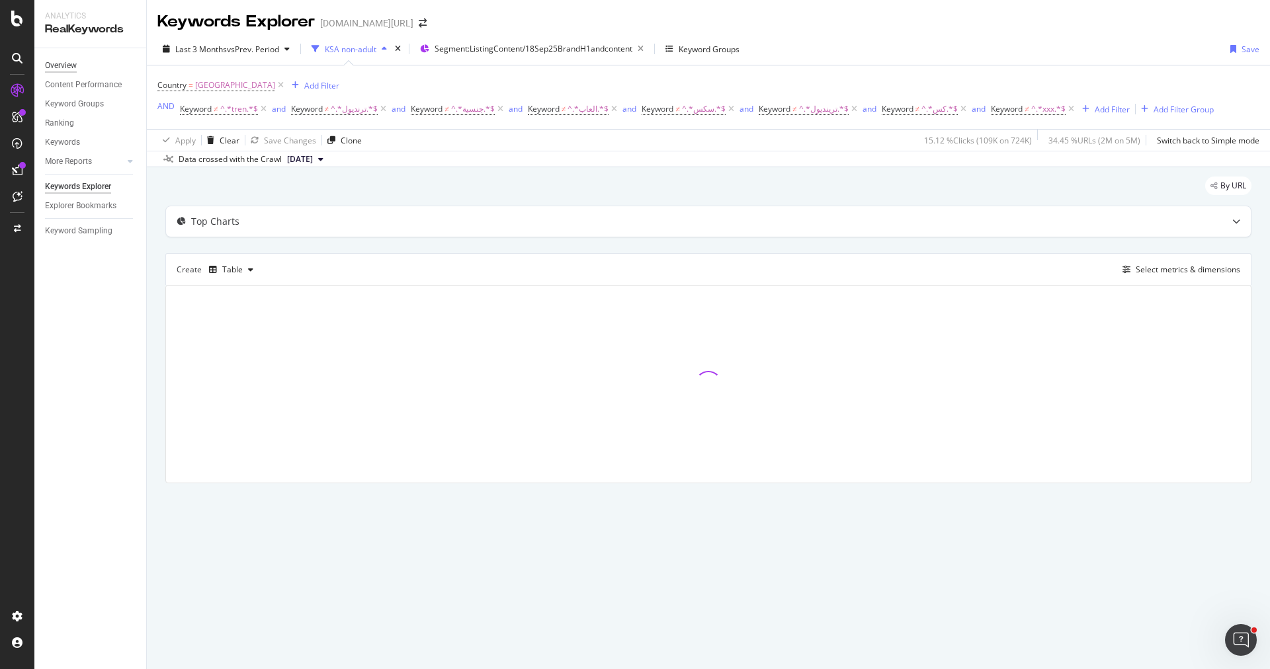
click at [66, 67] on div "Overview" at bounding box center [61, 66] width 32 height 14
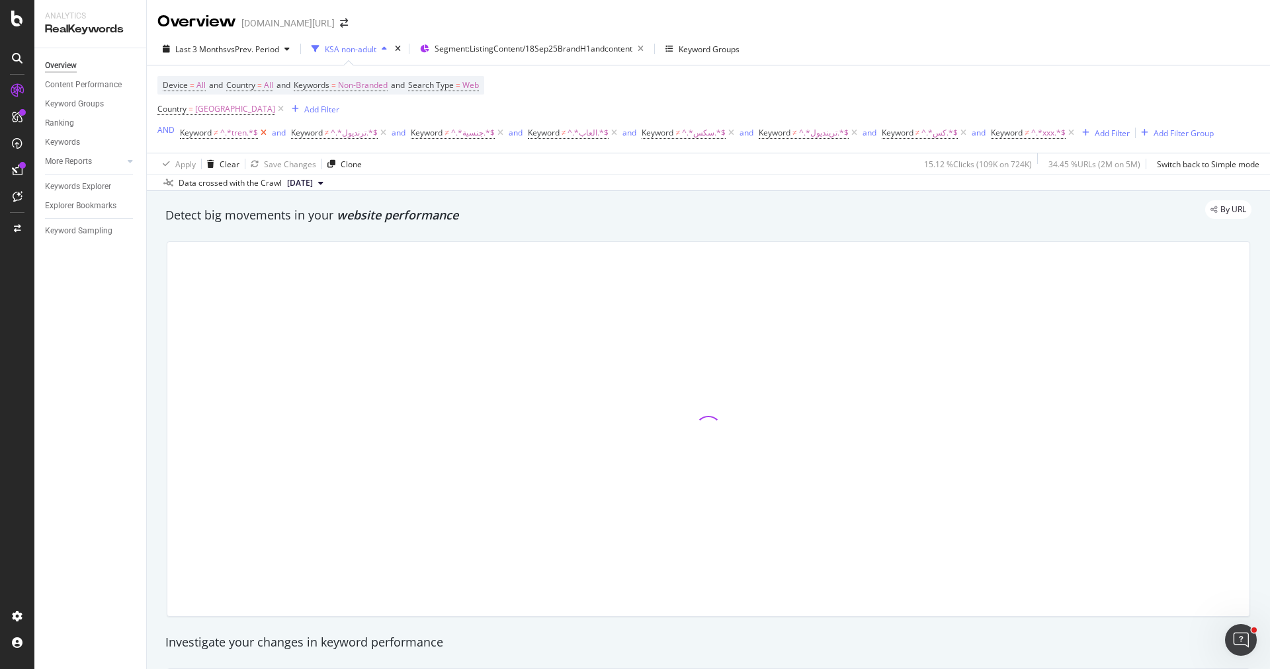
click at [264, 130] on icon at bounding box center [263, 132] width 11 height 13
click at [267, 132] on icon at bounding box center [272, 132] width 11 height 13
click at [266, 132] on icon at bounding box center [269, 132] width 11 height 13
click at [266, 132] on icon at bounding box center [266, 132] width 11 height 13
click at [266, 132] on icon at bounding box center [269, 132] width 11 height 13
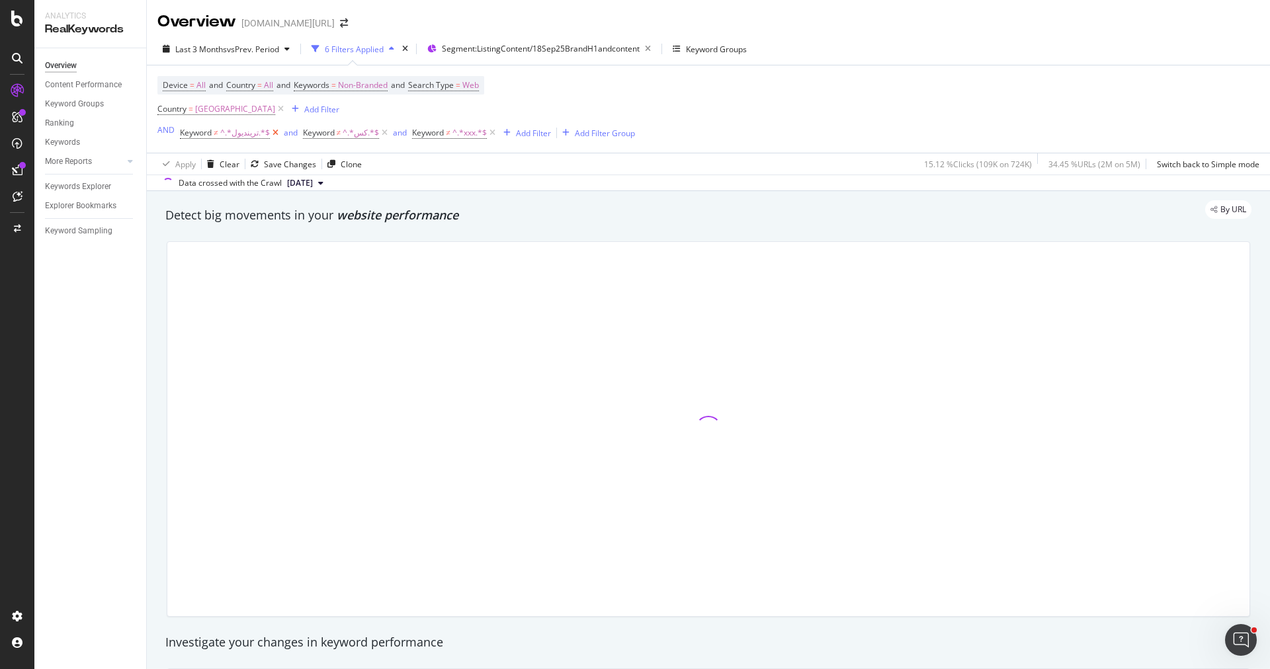
click at [270, 132] on icon at bounding box center [275, 132] width 11 height 13
click at [257, 132] on icon at bounding box center [262, 132] width 11 height 13
click at [257, 132] on icon at bounding box center [260, 132] width 11 height 13
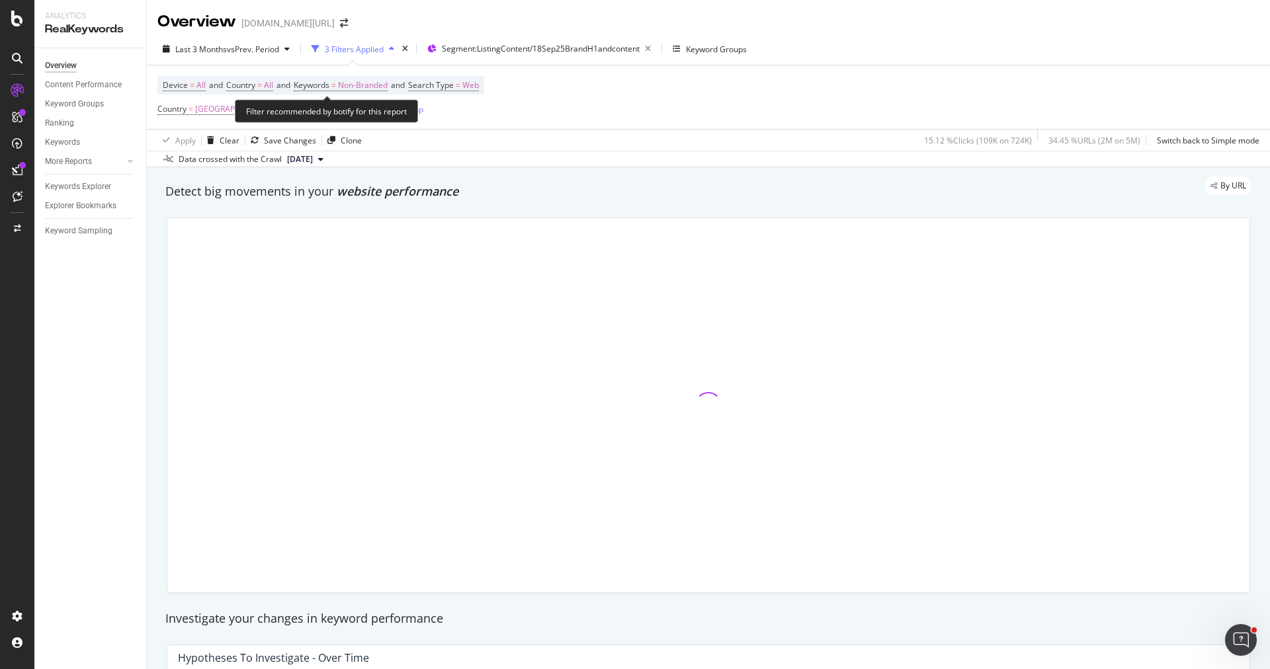
click at [345, 91] on span "Device = All and Country = All and Keywords = Non-Branded and Search Type = Web" at bounding box center [321, 85] width 316 height 19
click at [345, 83] on span "Keywords = Non-Branded" at bounding box center [341, 85] width 94 height 12
click at [360, 116] on span "Non-Branded" at bounding box center [340, 115] width 55 height 11
click at [388, 199] on span "website performance" at bounding box center [398, 191] width 122 height 16
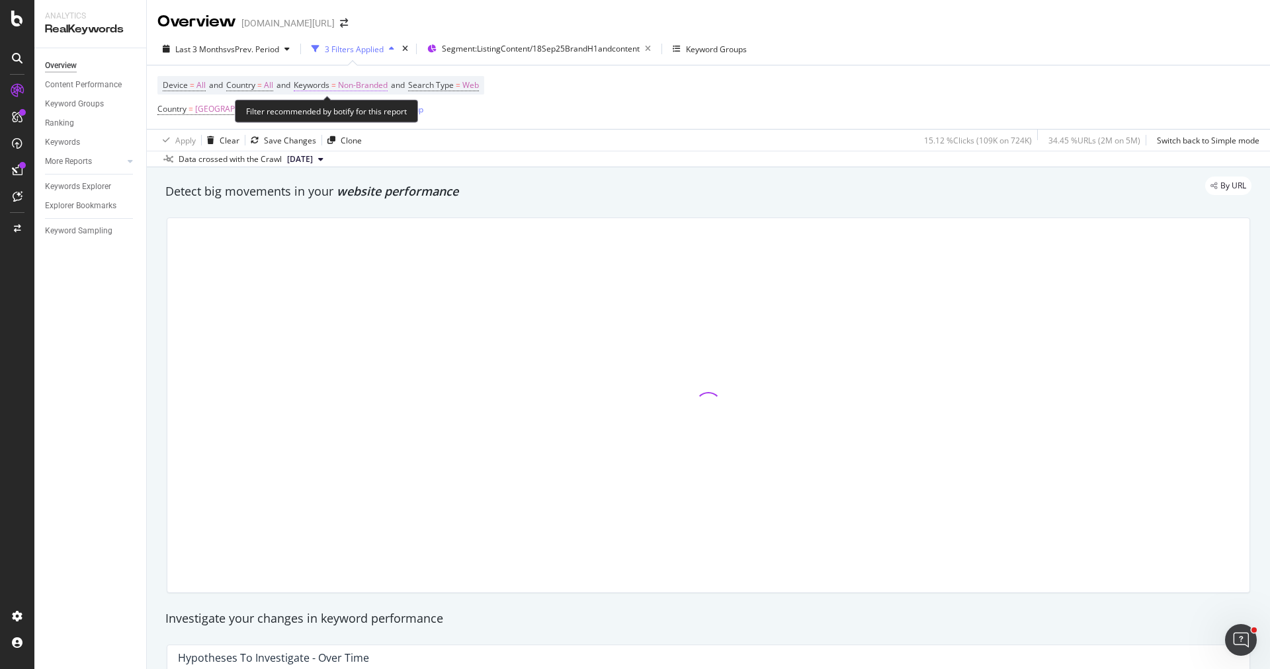
click at [361, 92] on span "Non-Branded" at bounding box center [363, 85] width 50 height 19
click at [359, 114] on span "Non-Branded" at bounding box center [340, 115] width 55 height 11
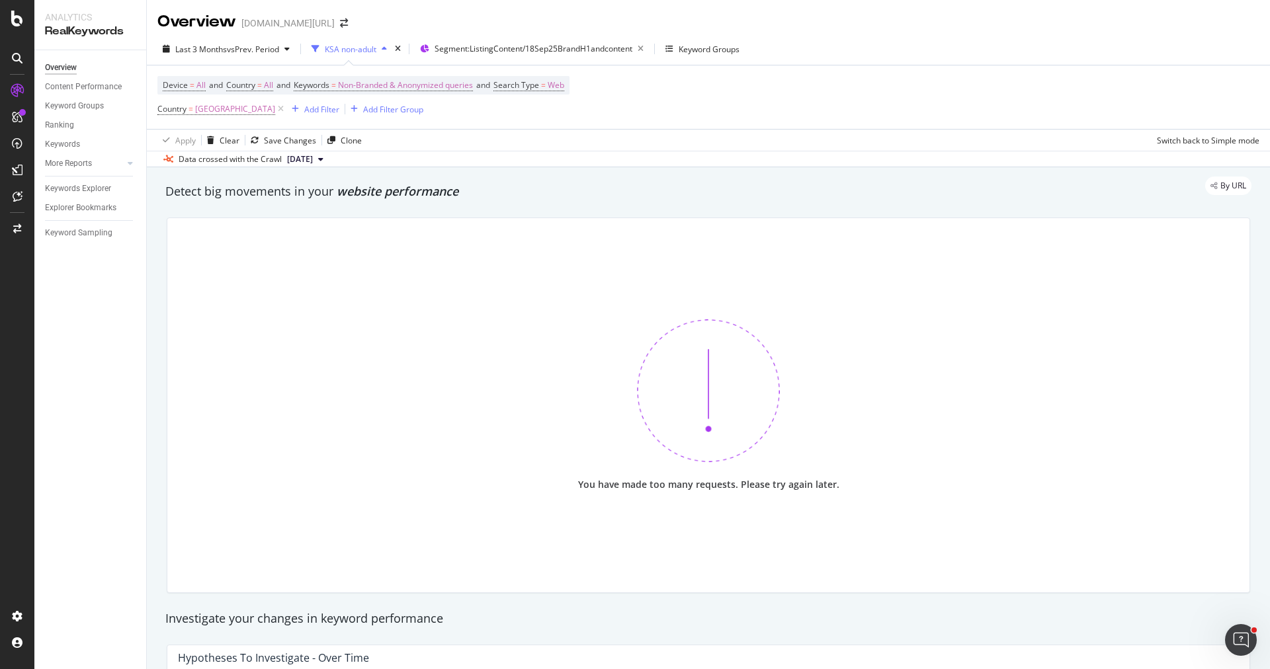
click at [476, 203] on div "Detect big movements in your website performance" at bounding box center [708, 192] width 1099 height 30
click at [392, 405] on div "You have made too many requests. Please try again later." at bounding box center [708, 405] width 1082 height 374
click at [401, 52] on icon "times" at bounding box center [398, 49] width 6 height 8
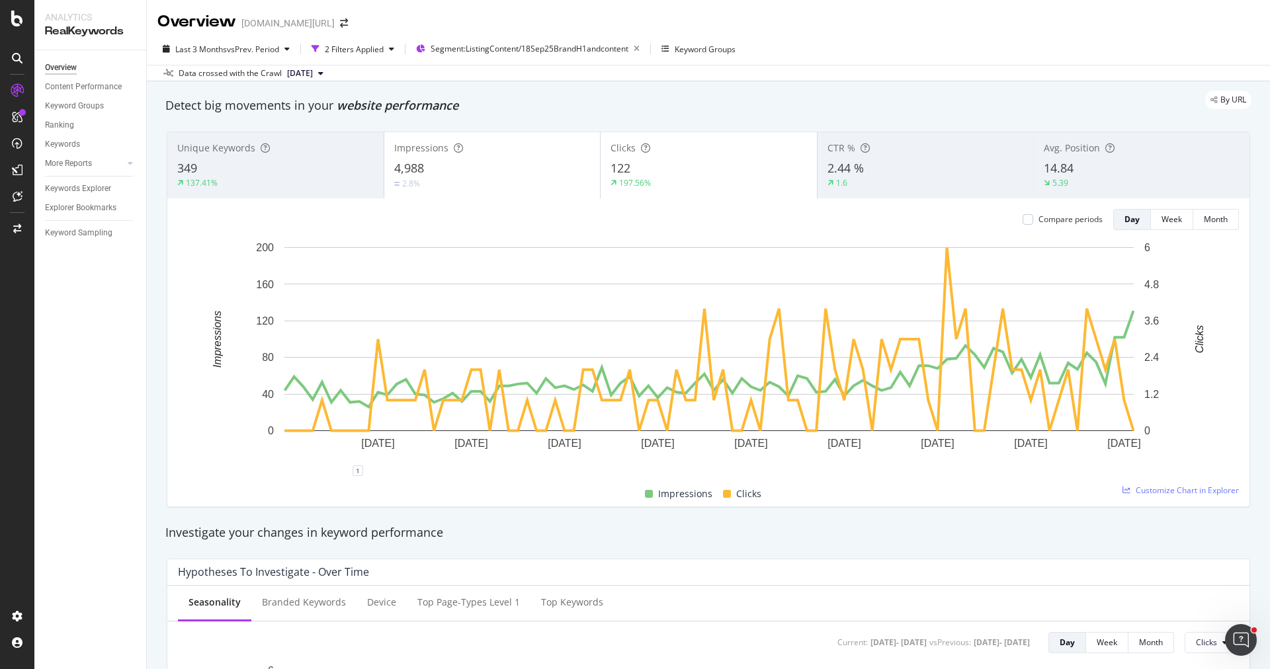
click at [294, 171] on div "349" at bounding box center [275, 168] width 196 height 17
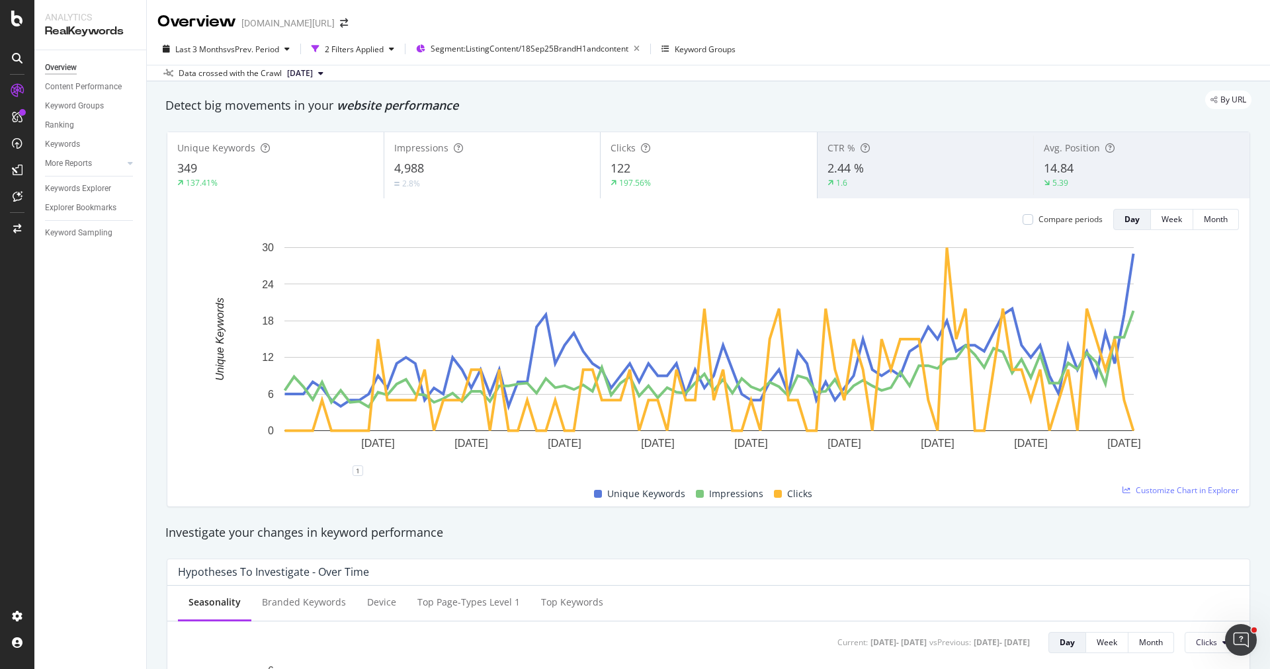
click at [669, 169] on div "122" at bounding box center [708, 168] width 196 height 17
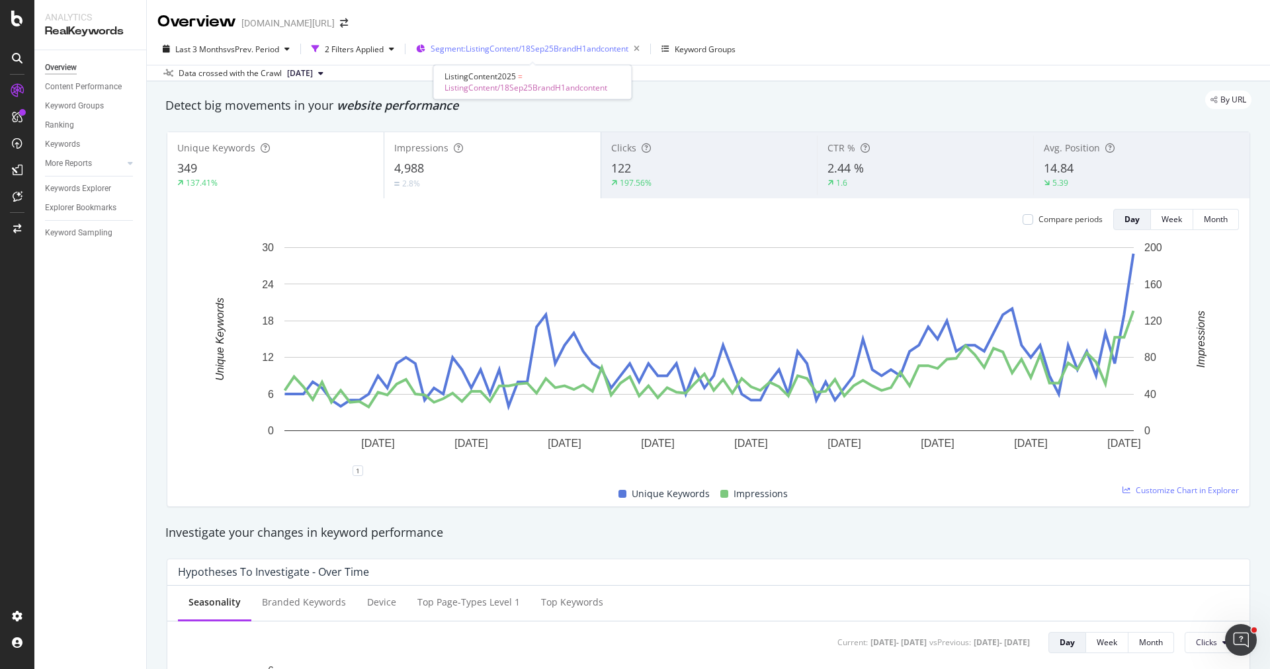
click at [462, 42] on div "Segment: ListingContent/18Sep25BrandH1andcontent" at bounding box center [538, 49] width 214 height 19
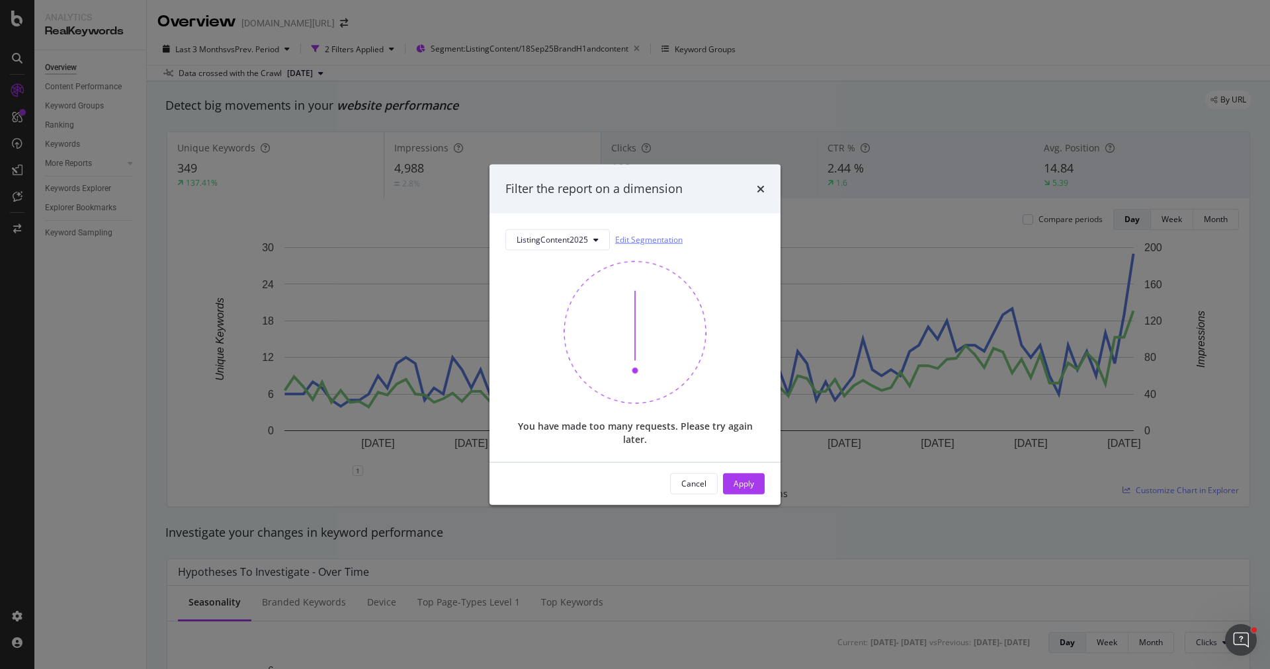
click at [650, 242] on link "Edit Segmentation" at bounding box center [648, 240] width 67 height 14
click at [758, 198] on div "times" at bounding box center [761, 189] width 8 height 17
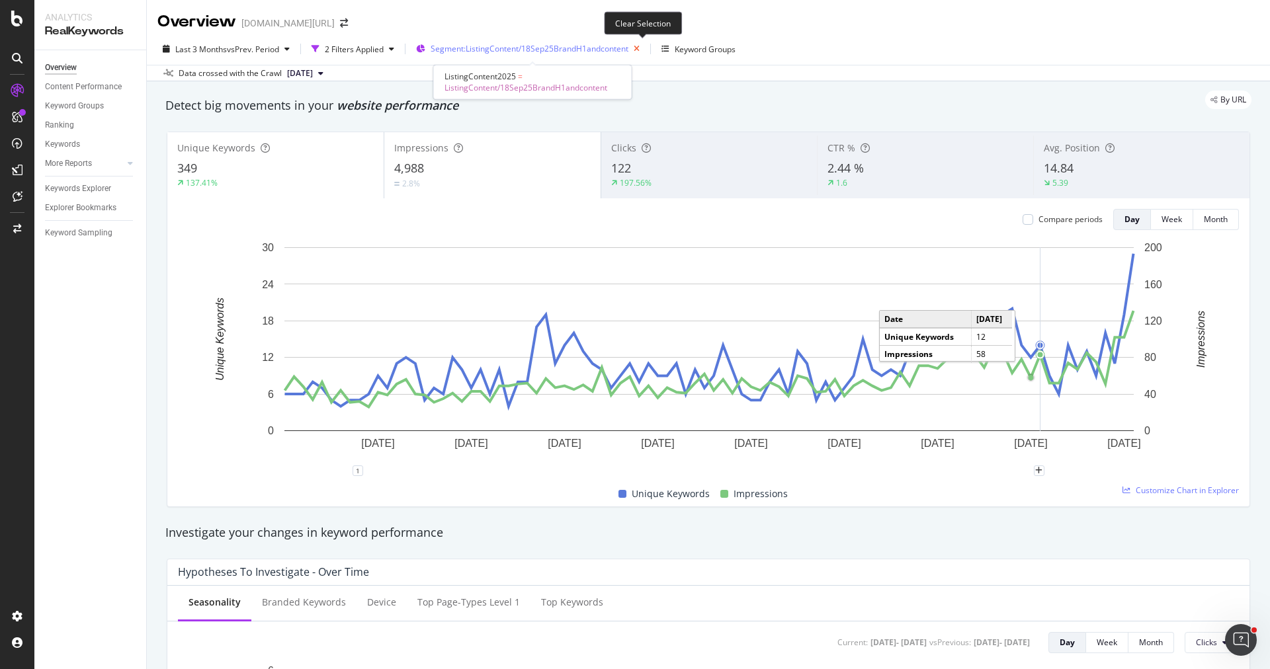
click at [642, 48] on icon "button" at bounding box center [636, 49] width 17 height 19
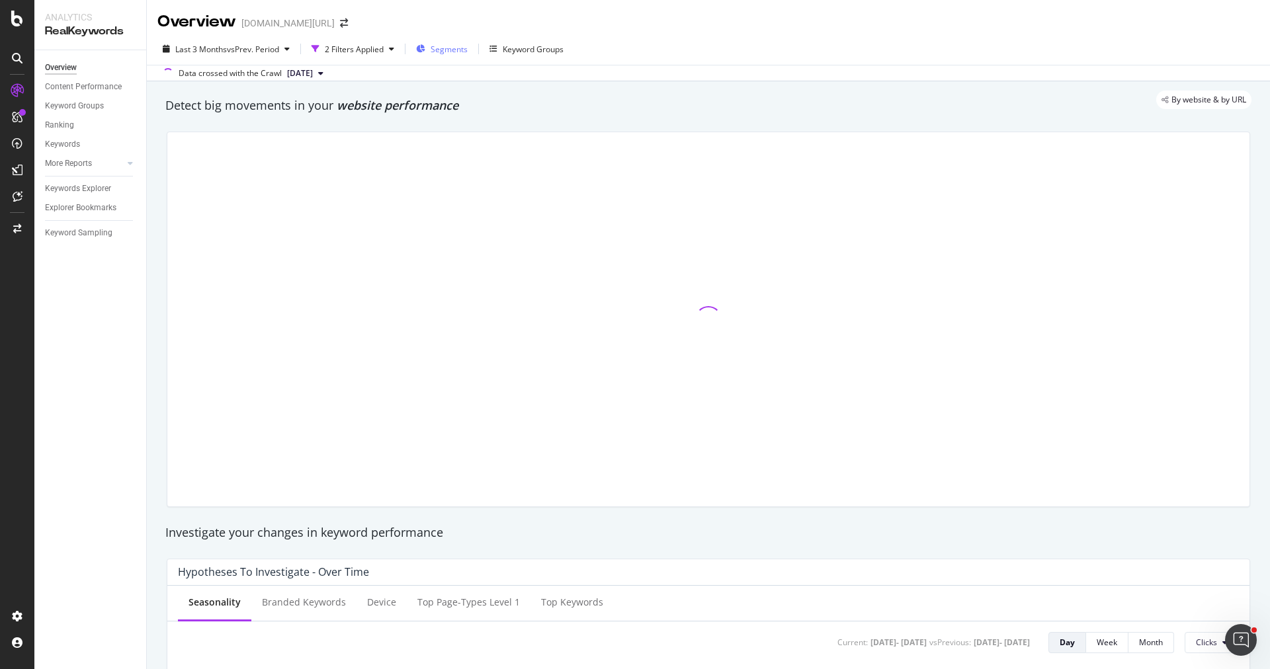
click at [452, 53] on span "Segments" at bounding box center [449, 49] width 37 height 11
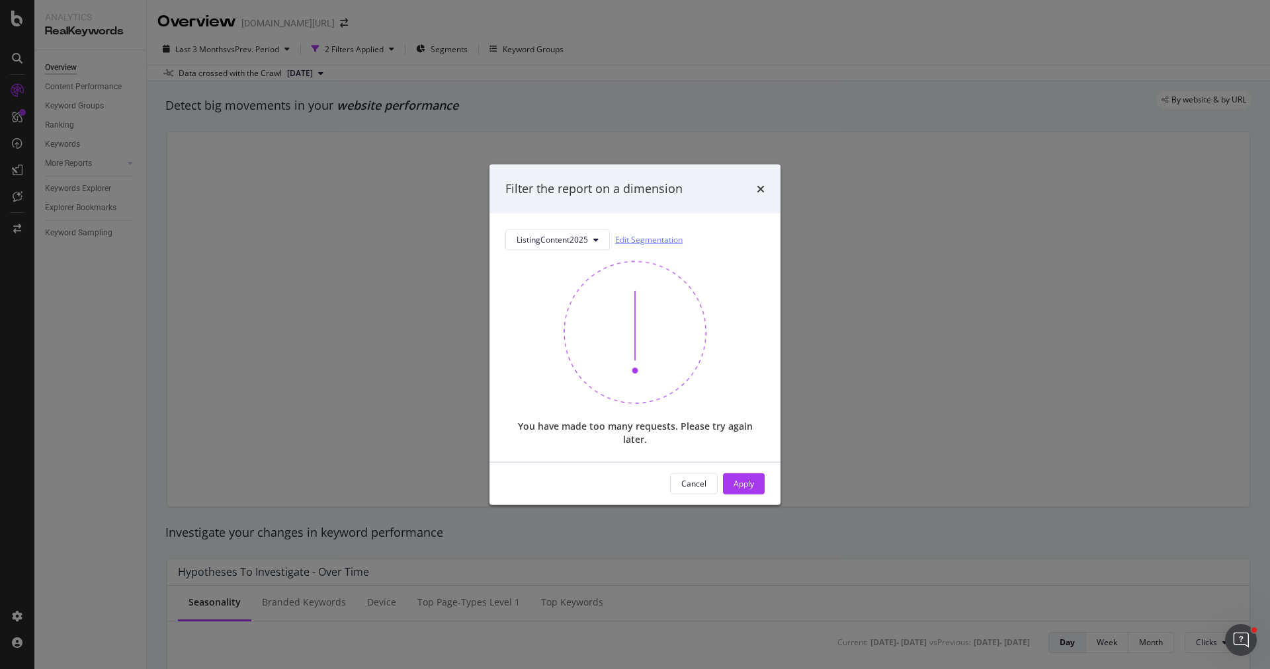
click at [649, 243] on link "Edit Segmentation" at bounding box center [648, 240] width 67 height 14
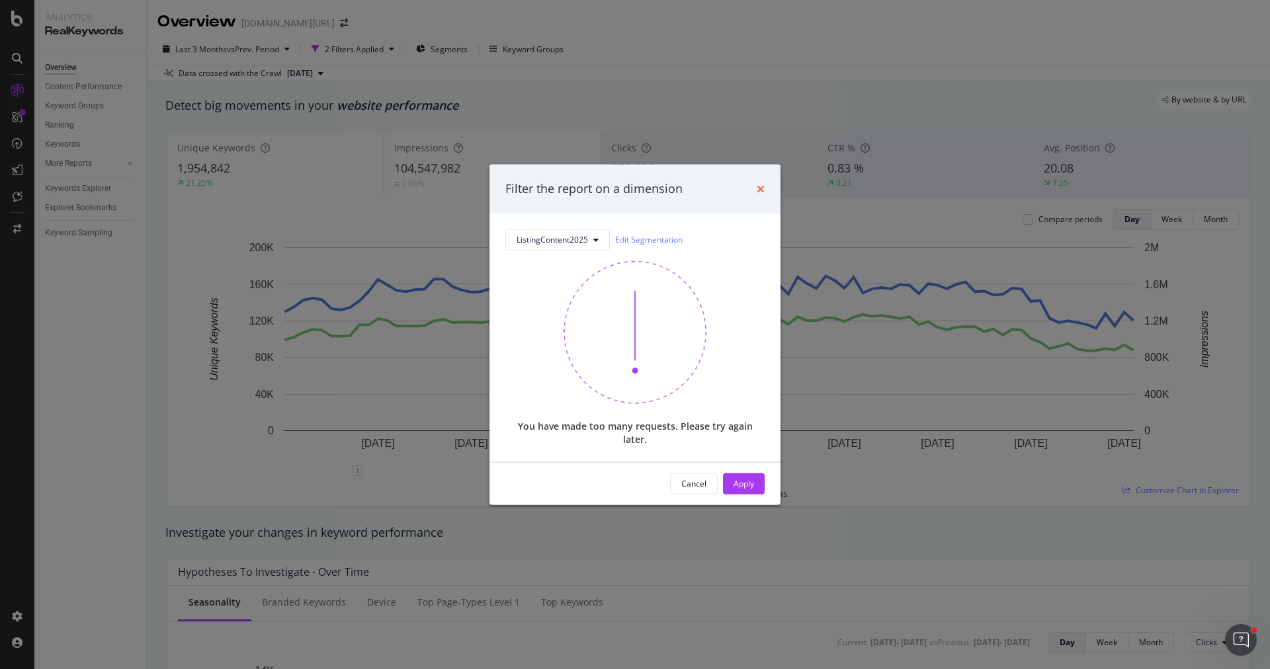
click at [763, 194] on icon "times" at bounding box center [761, 188] width 8 height 11
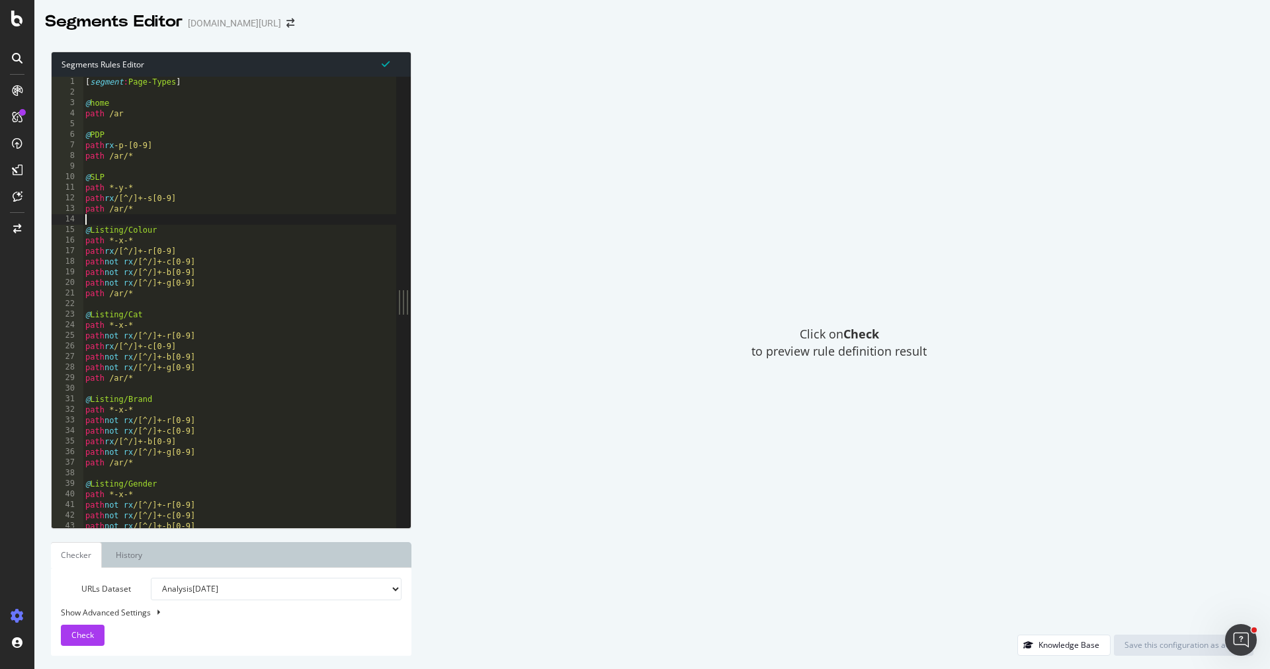
click at [276, 222] on div "[ segment : Page-Types ] @ home path /ar @ PDP path rx -p-[0-9] path /ar/* @ SL…" at bounding box center [635, 314] width 1105 height 474
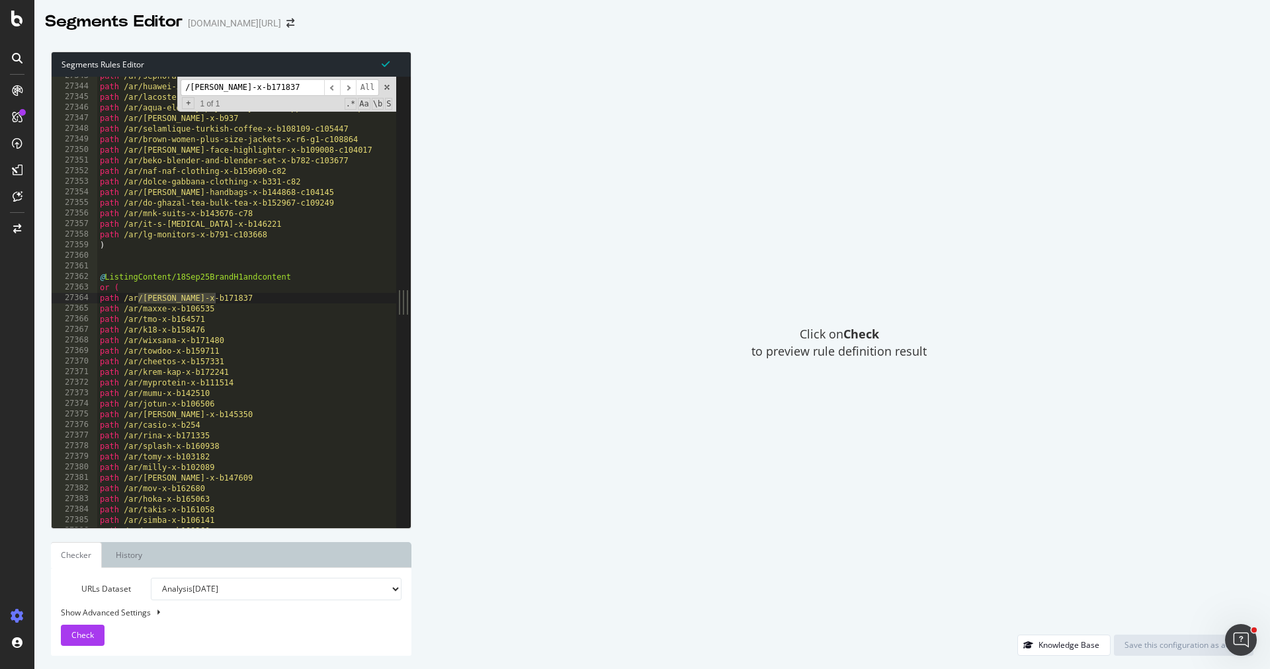
type input "/[PERSON_NAME]-x-b171837"
click at [259, 282] on div "path /ar/sephora-blushes-x-b858-c999 path /ar/huawei-in-ear-bluetooth-headset-x…" at bounding box center [649, 308] width 1105 height 474
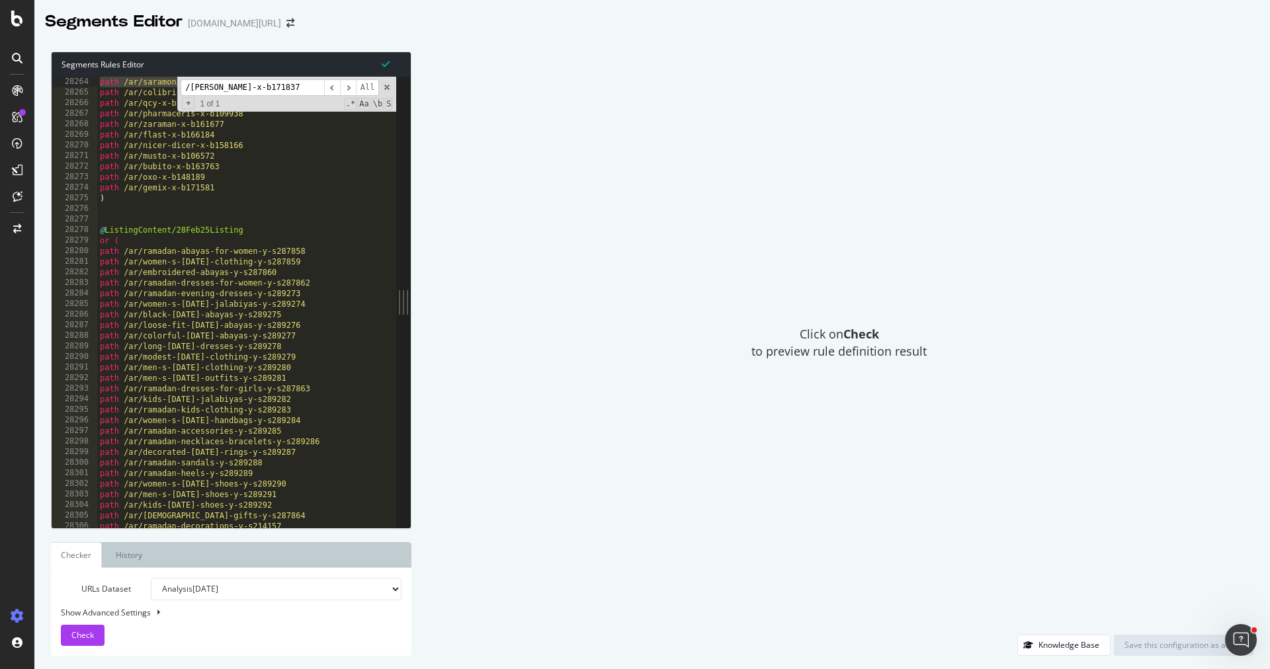
scroll to position [15973, 0]
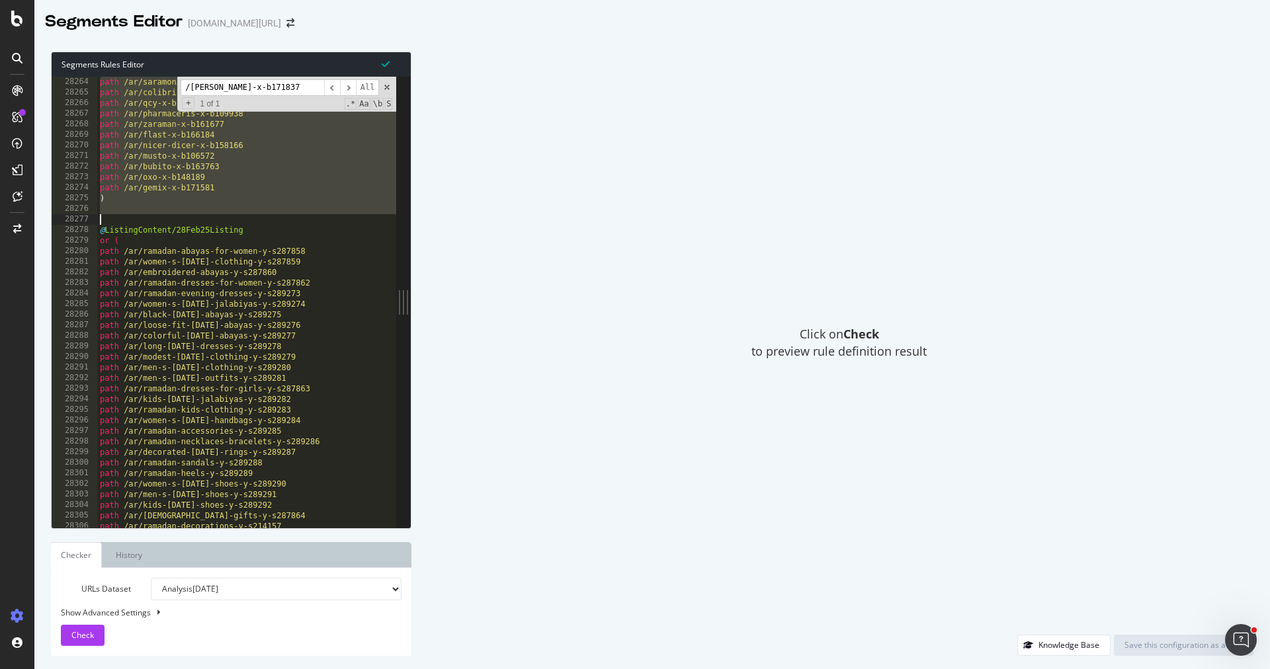
drag, startPoint x: 99, startPoint y: 276, endPoint x: 294, endPoint y: 214, distance: 204.1
click at [294, 214] on div "path /ar/saramonic-x-b160674 path /ar/colibri-x-b155528 path /ar/qcy-x-b111076 …" at bounding box center [649, 314] width 1105 height 474
click at [303, 227] on div "path /ar/saramonic-x-b160674 path /ar/colibri-x-b155528 path /ar/qcy-x-b111076 …" at bounding box center [649, 314] width 1105 height 474
type textarea "@ListingContent/28Feb25Listing"
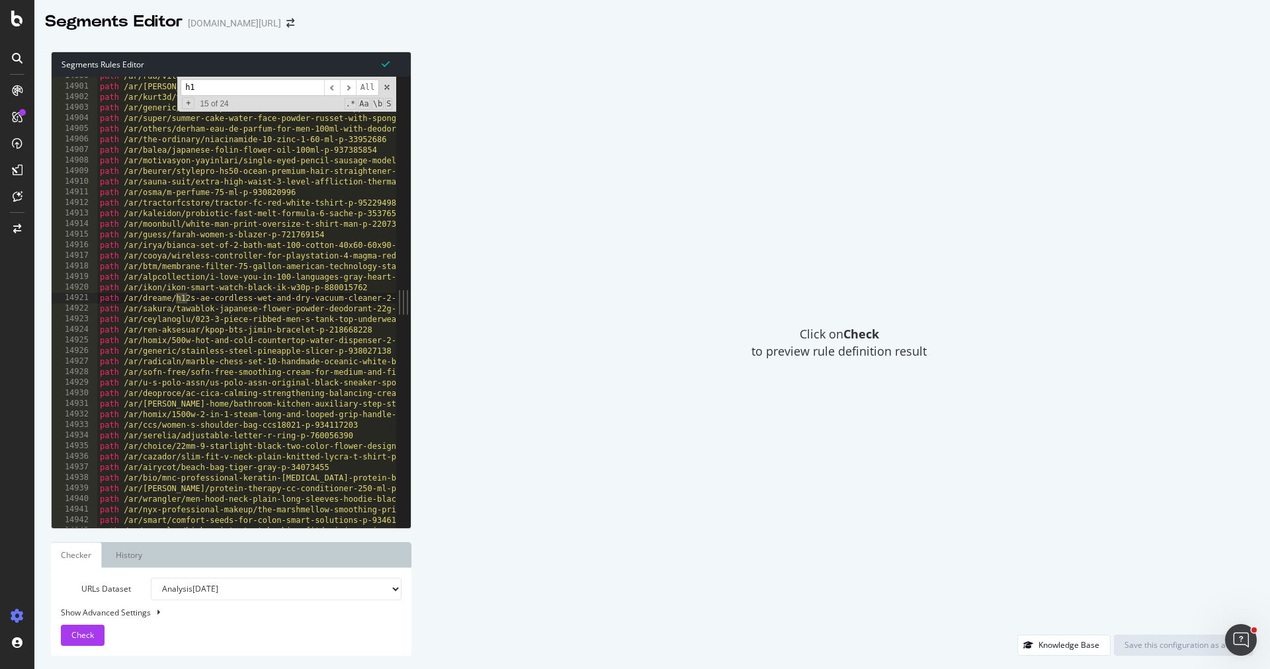
scroll to position [9285, 0]
type input "h1"
click at [387, 87] on span at bounding box center [386, 87] width 9 height 9
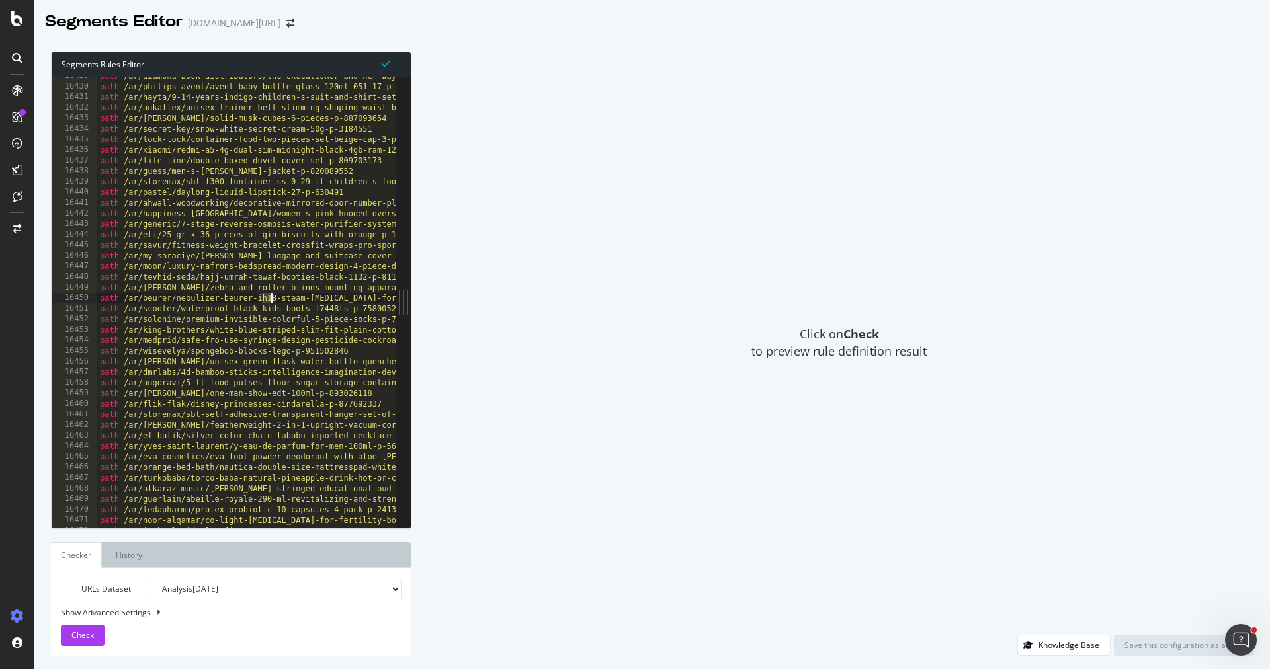
click at [297, 306] on div "path /ar/diamond-book-distributors/the-executioner-and-her-way-of-life-vol-3-ma…" at bounding box center [649, 308] width 1105 height 474
type textarea "path /ar/scooter/waterproof-black-kids-boots-f7448ts-p-758005295"
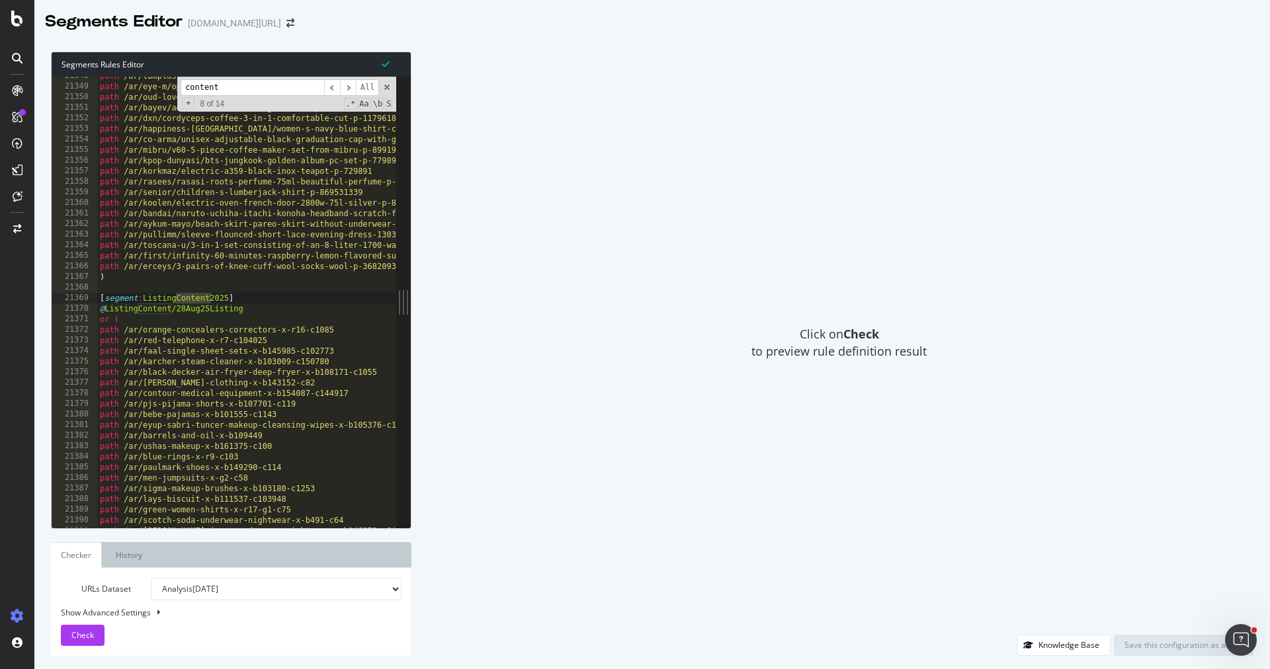
type input "content"
drag, startPoint x: 246, startPoint y: 300, endPoint x: 84, endPoint y: 300, distance: 162.0
click at [84, 300] on div "[segment:ListingContent2025] 21348 21349 21350 21351 21352 21353 21354 21355 21…" at bounding box center [224, 302] width 345 height 451
click at [127, 308] on div "path /ar/tbmplastik/tbm-plastic-curly-mat-non-slip-base-carpet-runner-door-fron…" at bounding box center [649, 308] width 1105 height 474
drag, startPoint x: 247, startPoint y: 311, endPoint x: 99, endPoint y: 310, distance: 147.5
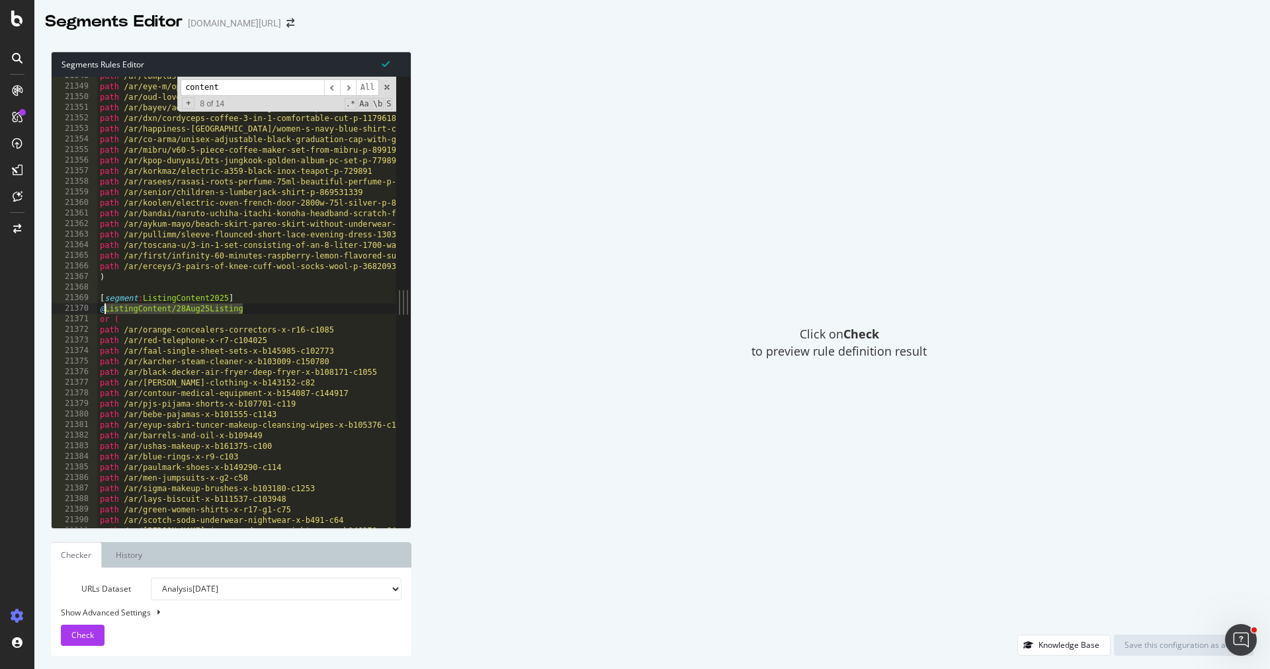
click at [99, 310] on div "path /ar/tbmplastik/tbm-plastic-curly-mat-non-slip-base-carpet-runner-door-fron…" at bounding box center [649, 308] width 1105 height 474
click at [289, 276] on div "path /ar/tbmplastik/tbm-plastic-curly-mat-non-slip-base-carpet-runner-door-fron…" at bounding box center [649, 308] width 1105 height 474
type textarea ")"
click at [138, 286] on div "path /ar/tbmplastik/tbm-plastic-curly-mat-non-slip-base-carpet-runner-door-fron…" at bounding box center [649, 308] width 1105 height 474
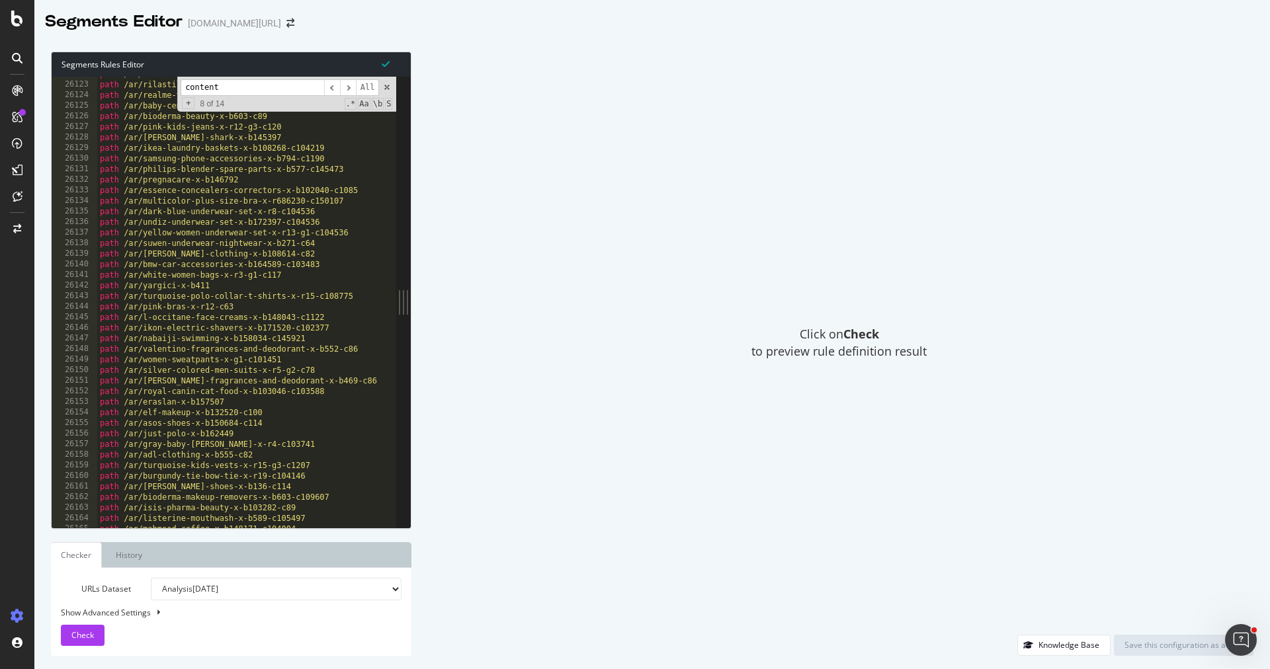
scroll to position [14769, 0]
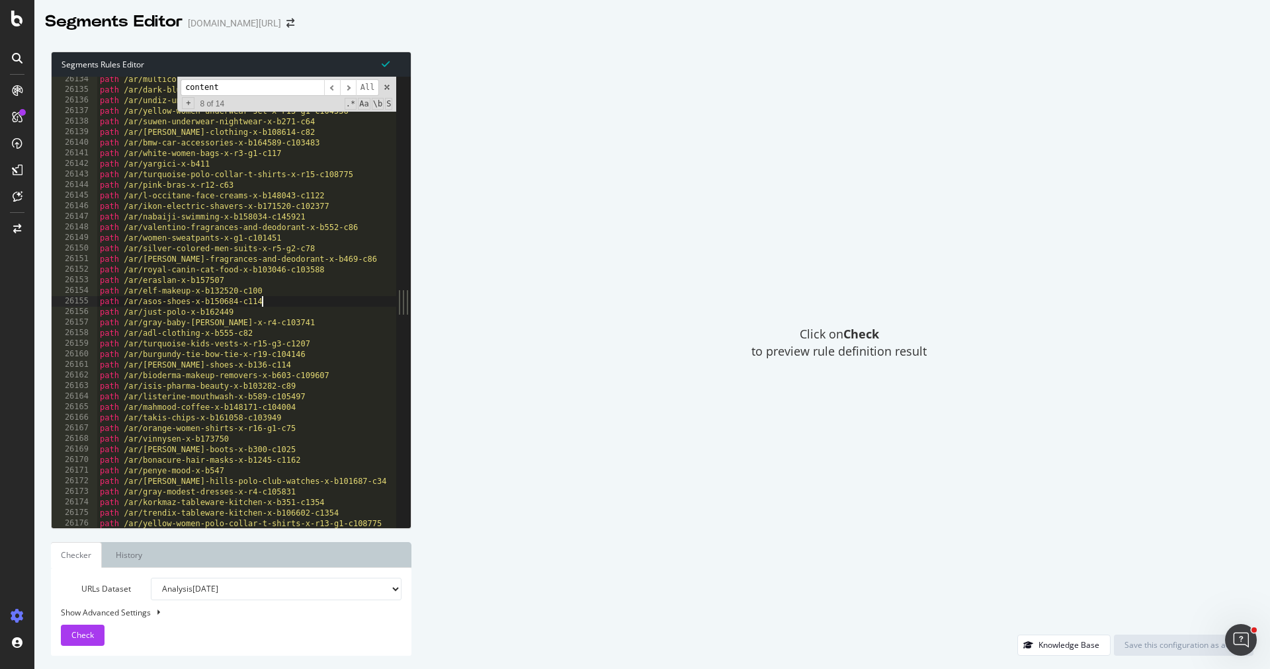
click at [313, 297] on div "path /ar/multicolor-plus-size-bra-x-r686230-c150107 path /ar/dark-blue-underwea…" at bounding box center [649, 311] width 1105 height 474
type textarea "path /ar/asos-shoes-x-b150684-c114"
type input "content"
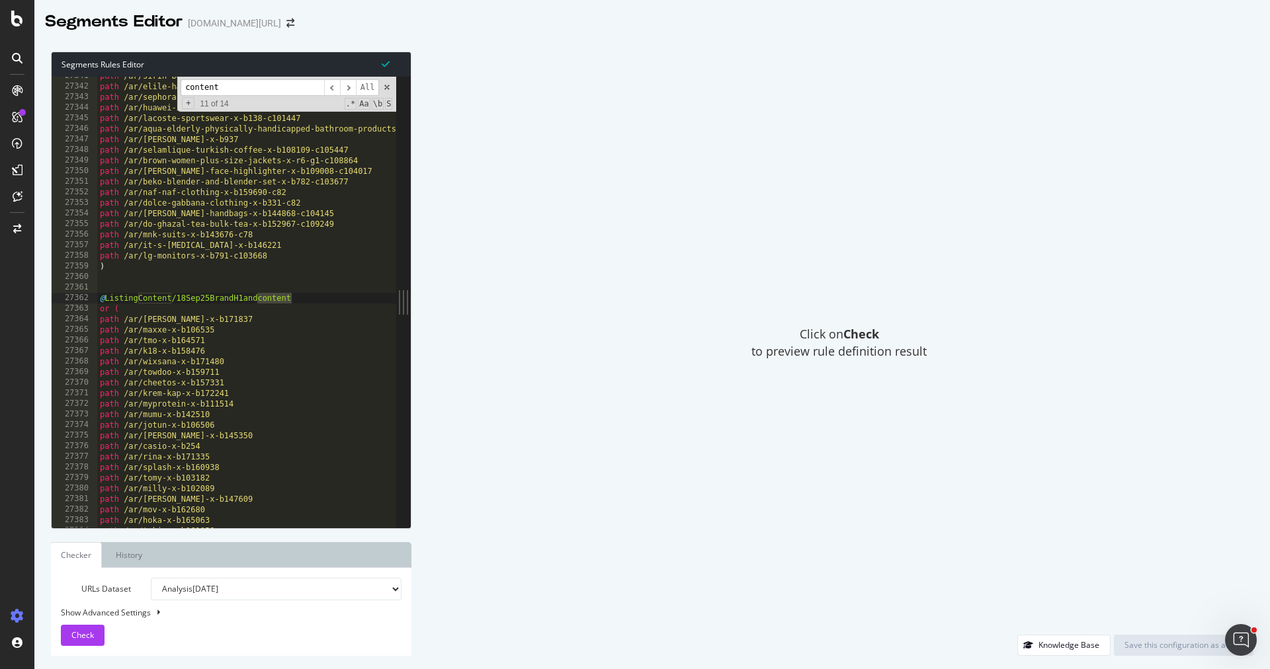
click at [168, 278] on div "path /ar/sirin-bebe-mules-x-b145251-c110 path /ar/elile-hair-care-x-b149969-c87…" at bounding box center [649, 308] width 1105 height 474
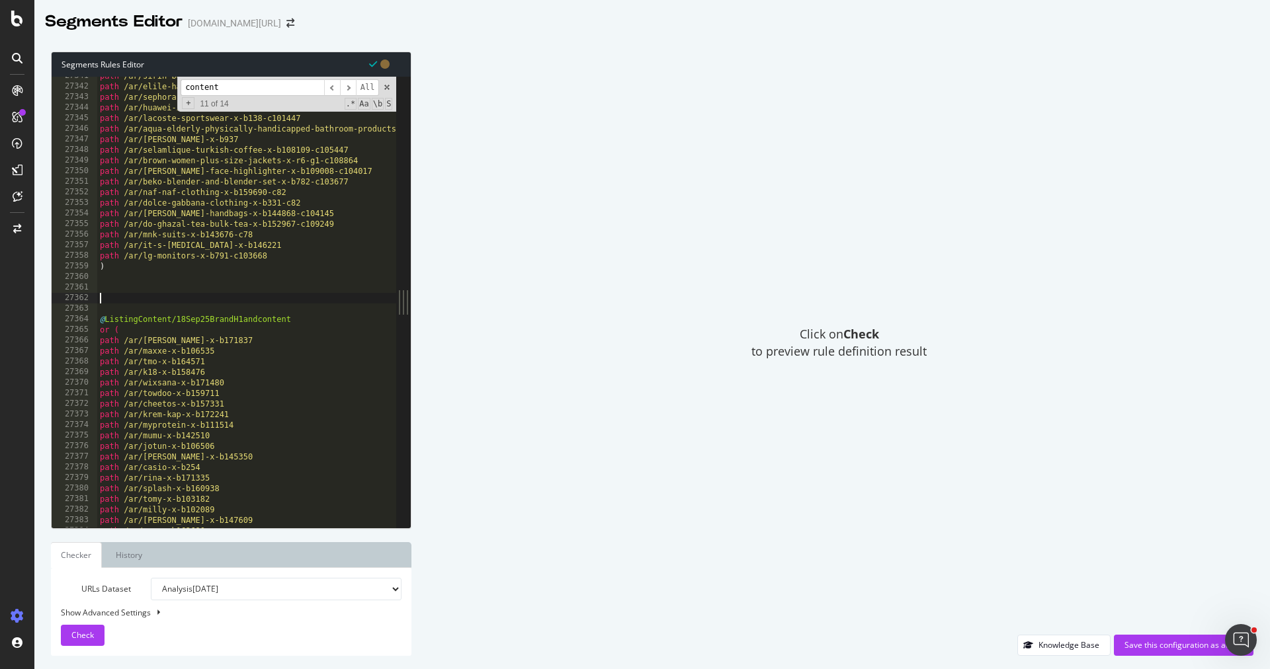
click at [188, 282] on div "path /ar/sirin-bebe-mules-x-b145251-c110 path /ar/elile-hair-care-x-b149969-c87…" at bounding box center [649, 308] width 1105 height 474
paste textarea ")"
type textarea ")"
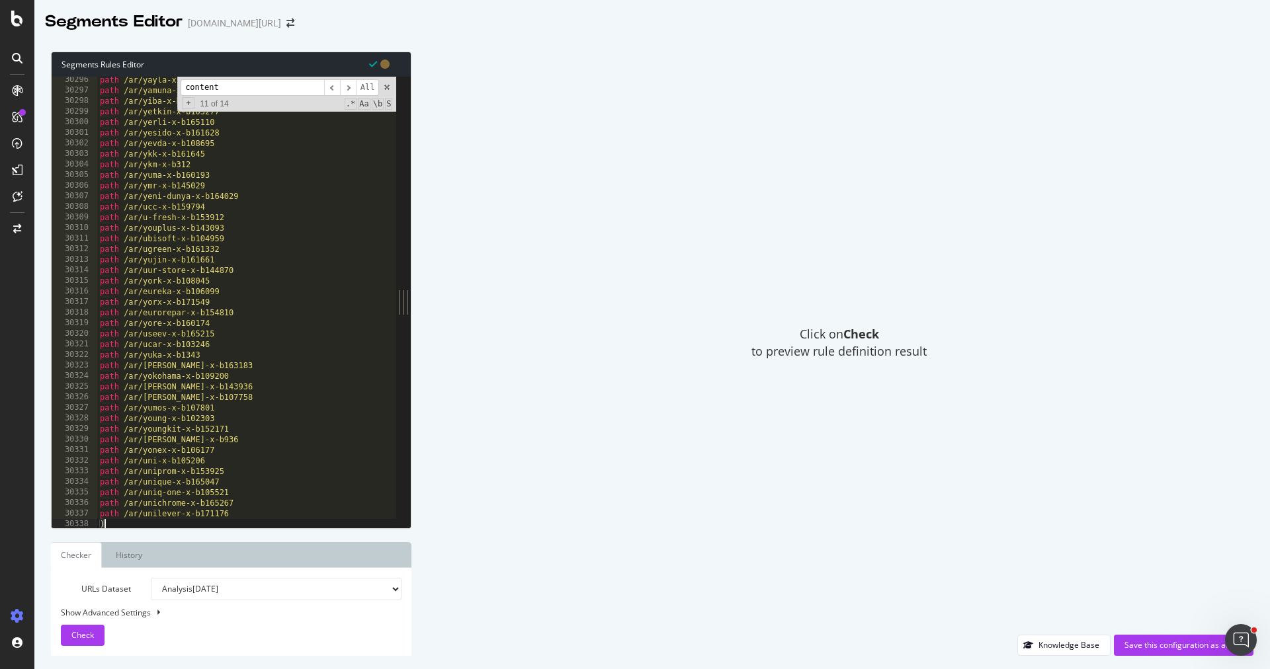
scroll to position [15888, 0]
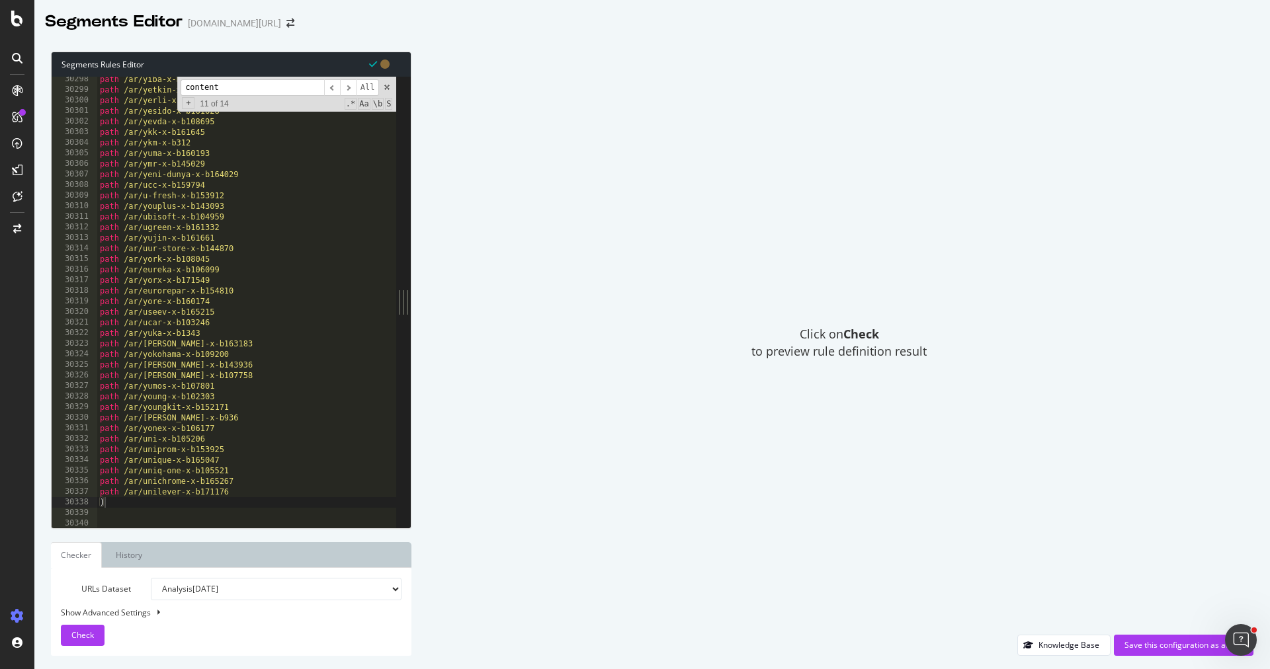
click at [392, 89] on div "content ​ ​ All Replace All + 11 of 14 .* Aa \b S" at bounding box center [286, 94] width 219 height 35
click at [390, 89] on span at bounding box center [386, 87] width 9 height 9
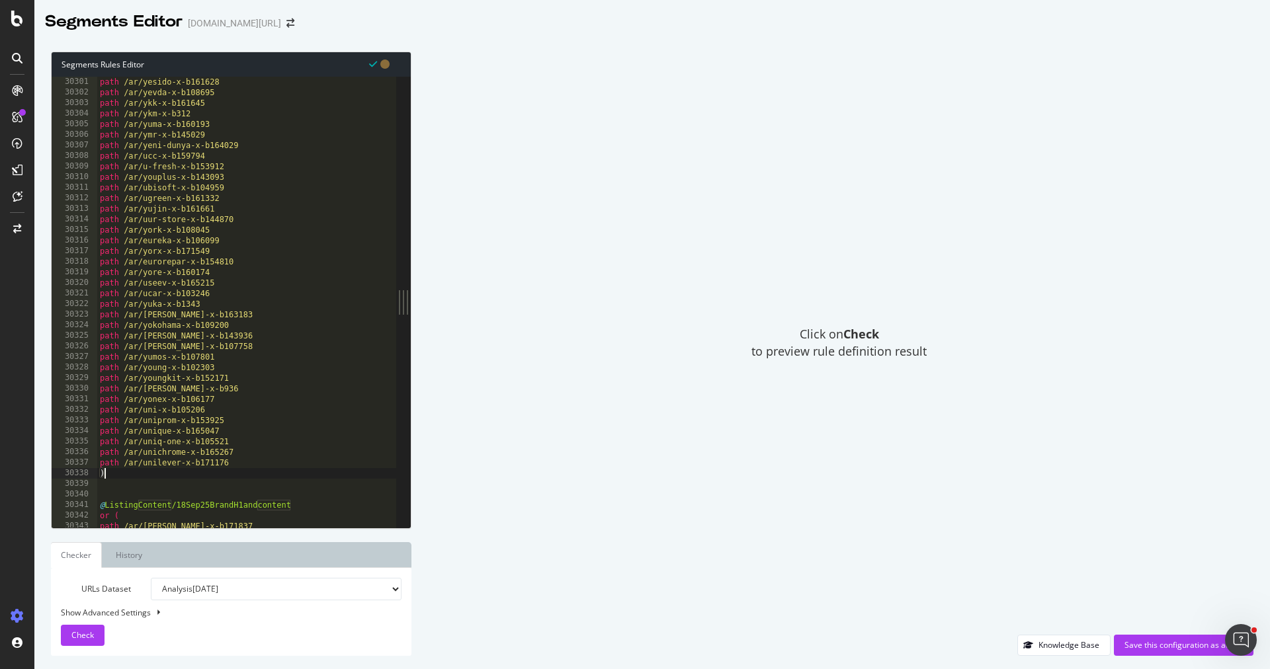
scroll to position [15890, 0]
click at [208, 483] on div "path /ar/yesido-x-b161628 path /ar/yevda-x-b108695 path /ar/ykk-x-b161645 path …" at bounding box center [649, 314] width 1105 height 474
type textarea ")"
click at [1128, 634] on div "Click on Check to preview rule definition result" at bounding box center [839, 343] width 829 height 583
click at [1128, 649] on div "Save this configuration as active" at bounding box center [1183, 645] width 118 height 11
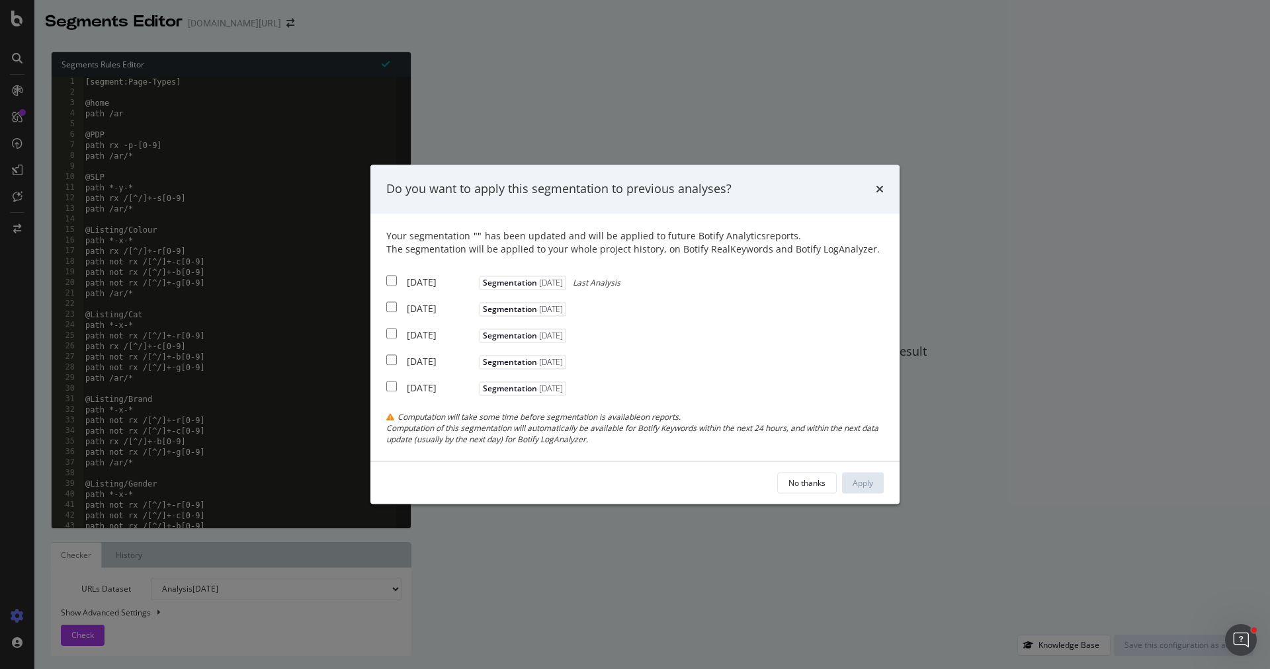
click at [418, 279] on div "[DATE]" at bounding box center [441, 282] width 69 height 13
checkbox input "true"
click at [418, 331] on div "[DATE]" at bounding box center [441, 335] width 69 height 13
checkbox input "true"
click at [431, 304] on div "[DATE]" at bounding box center [441, 308] width 69 height 13
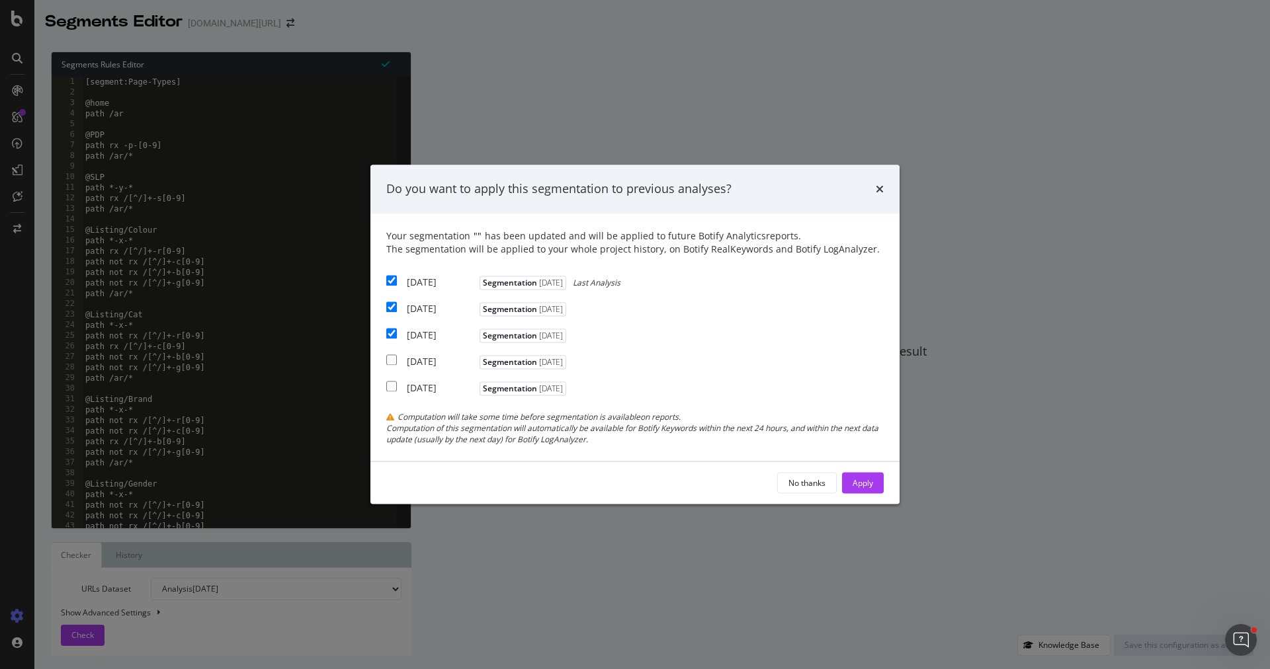
checkbox input "true"
click at [870, 490] on div "Apply" at bounding box center [862, 484] width 21 height 20
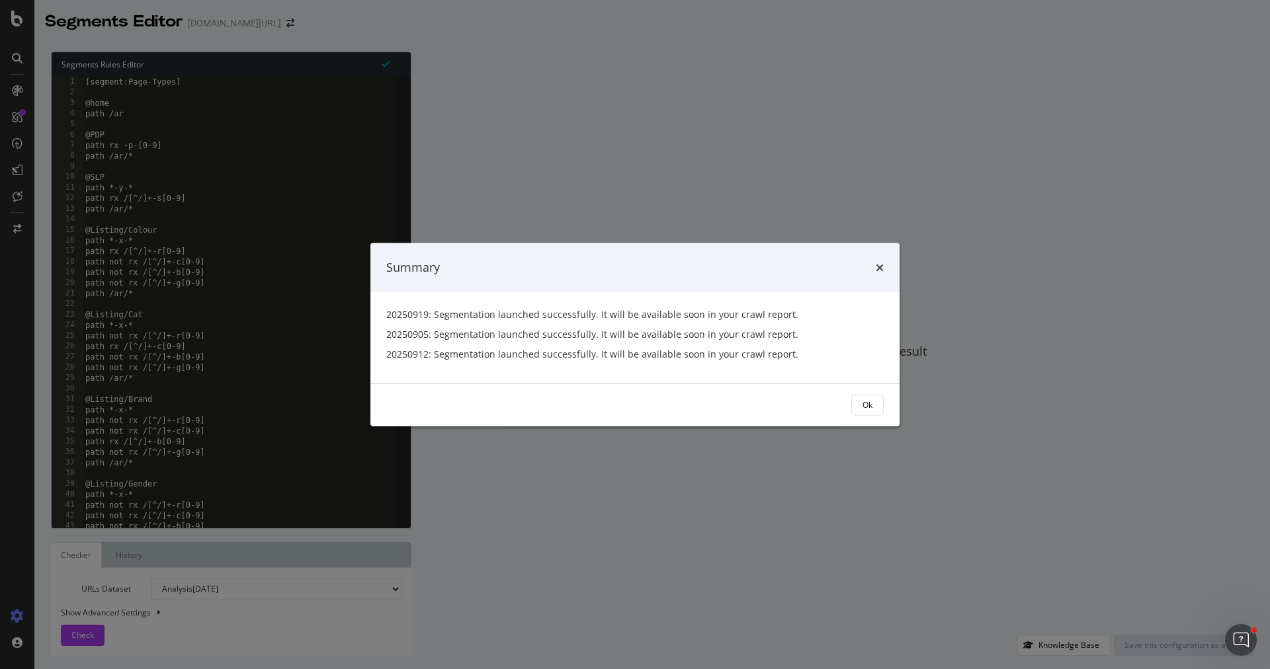
drag, startPoint x: 862, startPoint y: 409, endPoint x: 862, endPoint y: 388, distance: 21.2
click at [862, 409] on div "Ok" at bounding box center [867, 404] width 10 height 11
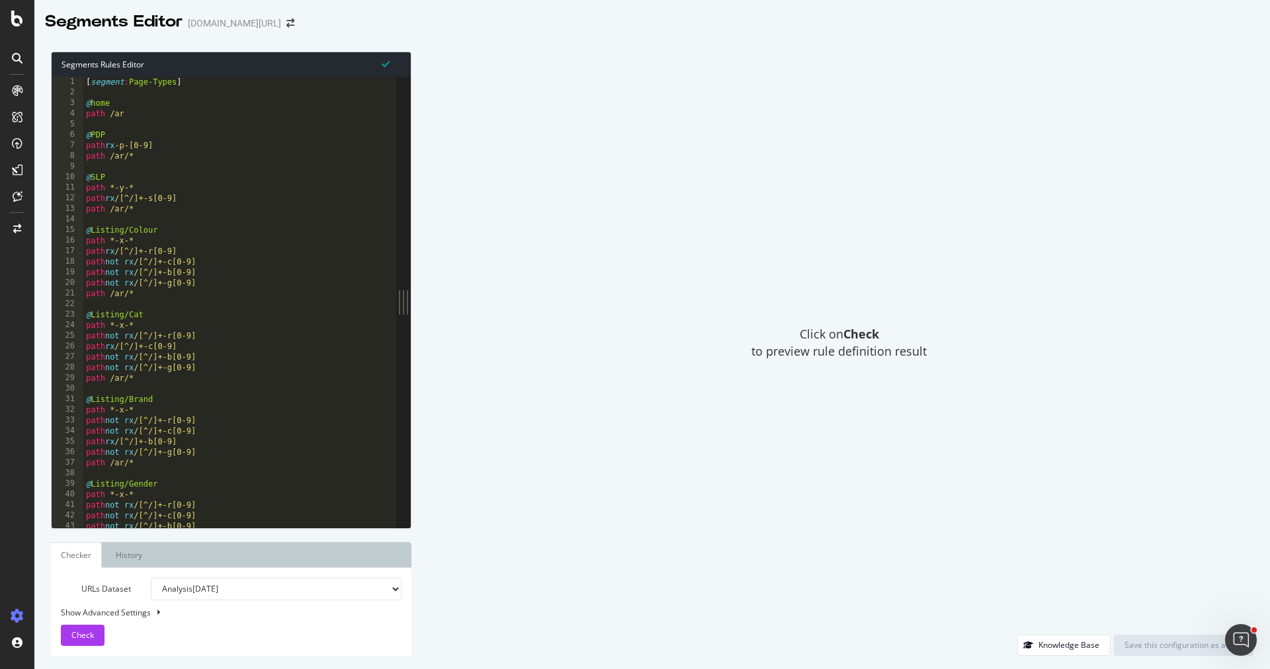
type textarea "path rx /[^/]+-b[0-9]"
click at [332, 439] on div "[ segment : Page-Types ] @ home path /ar @ PDP path rx -p-[0-9] path /ar/* @ SL…" at bounding box center [635, 314] width 1105 height 474
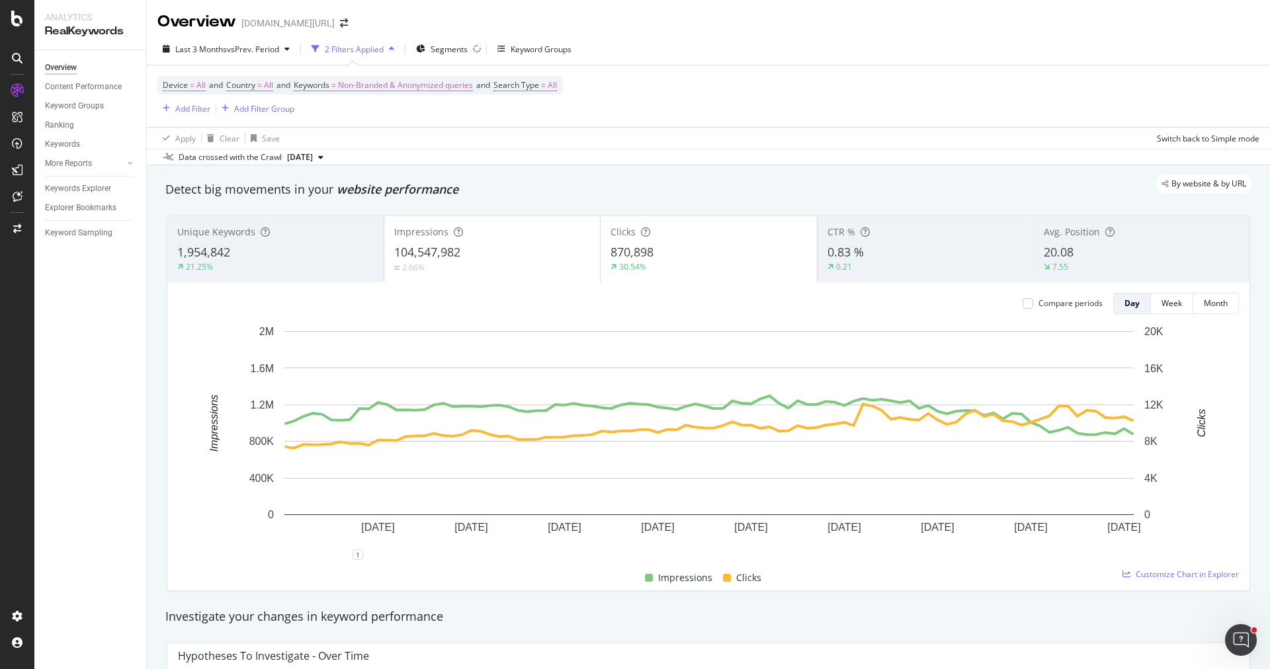
click at [513, 266] on div "2.66%" at bounding box center [492, 267] width 196 height 13
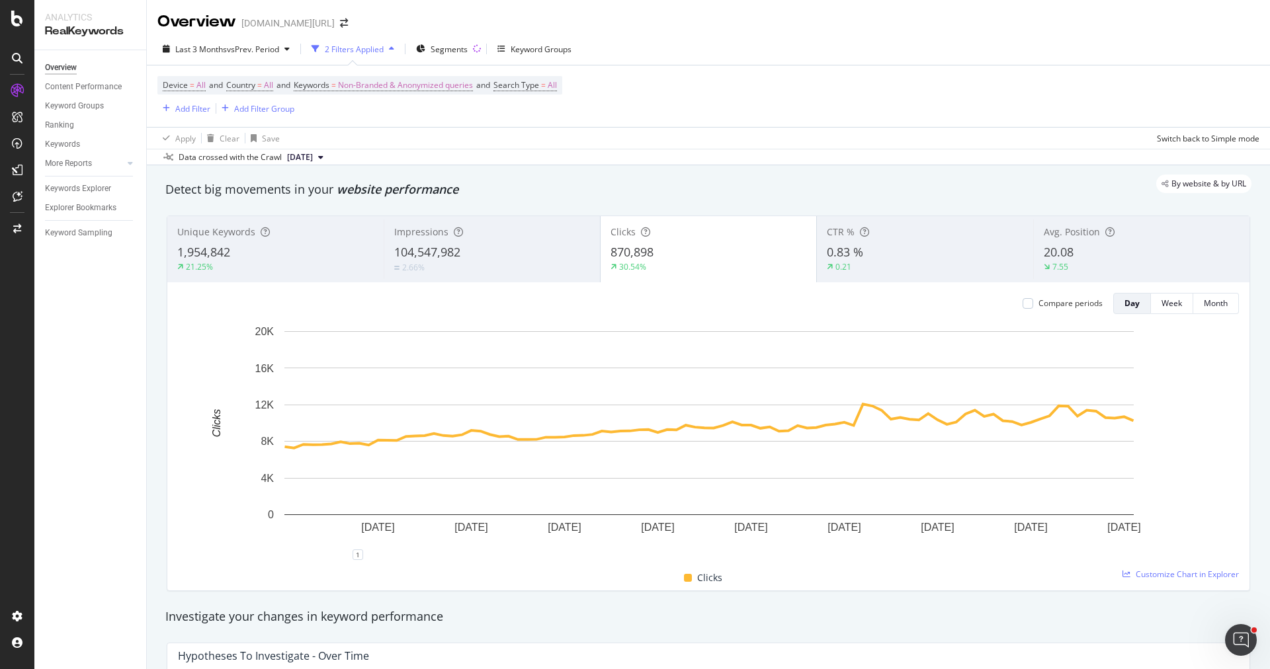
click at [234, 257] on div "1,954,842" at bounding box center [275, 252] width 196 height 17
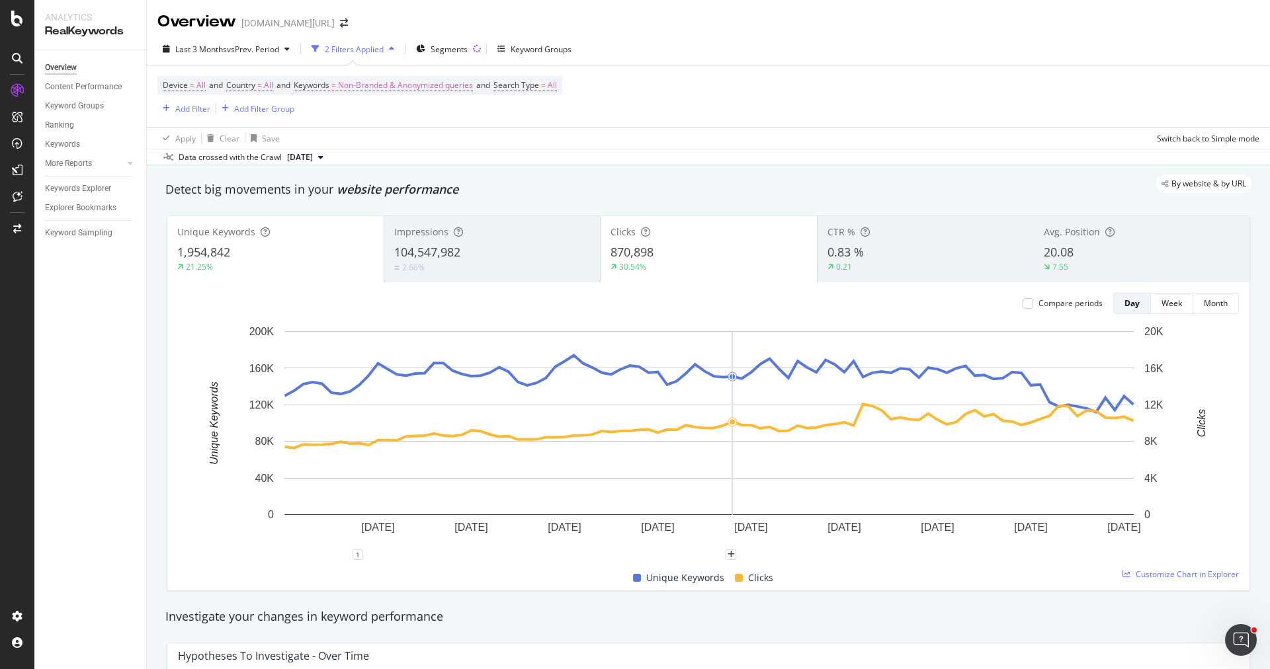
click at [537, 269] on div "2.66%" at bounding box center [492, 267] width 196 height 13
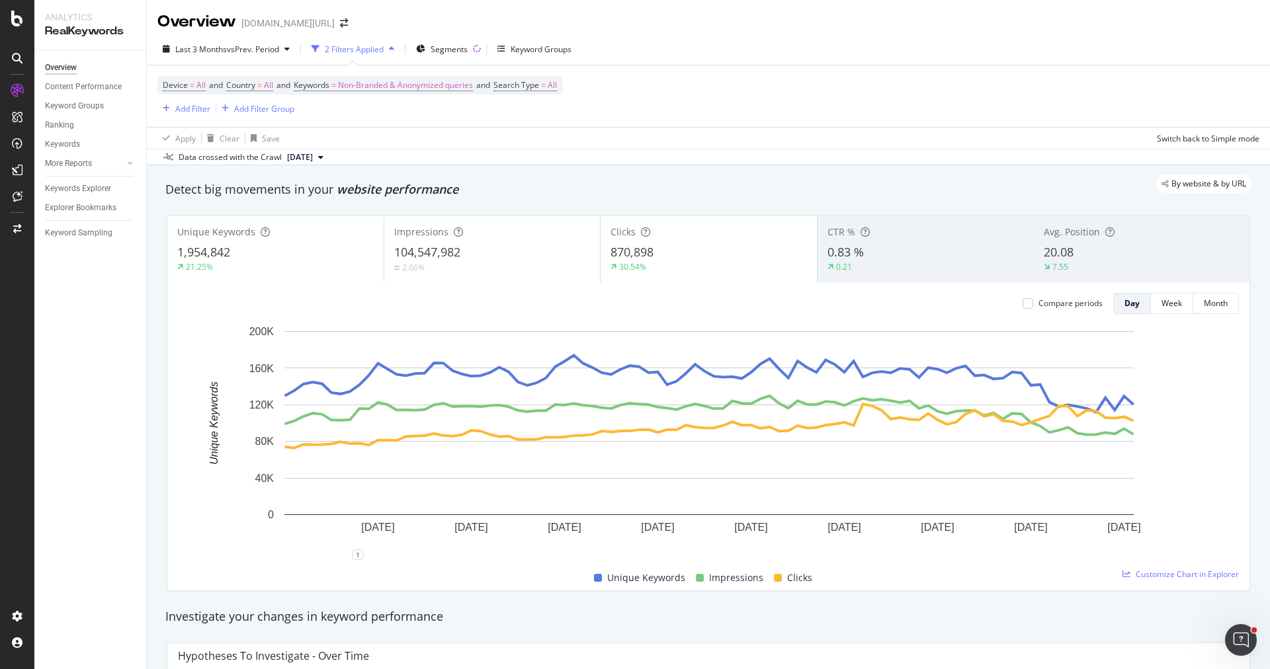
click at [537, 269] on div "2.66%" at bounding box center [492, 267] width 196 height 13
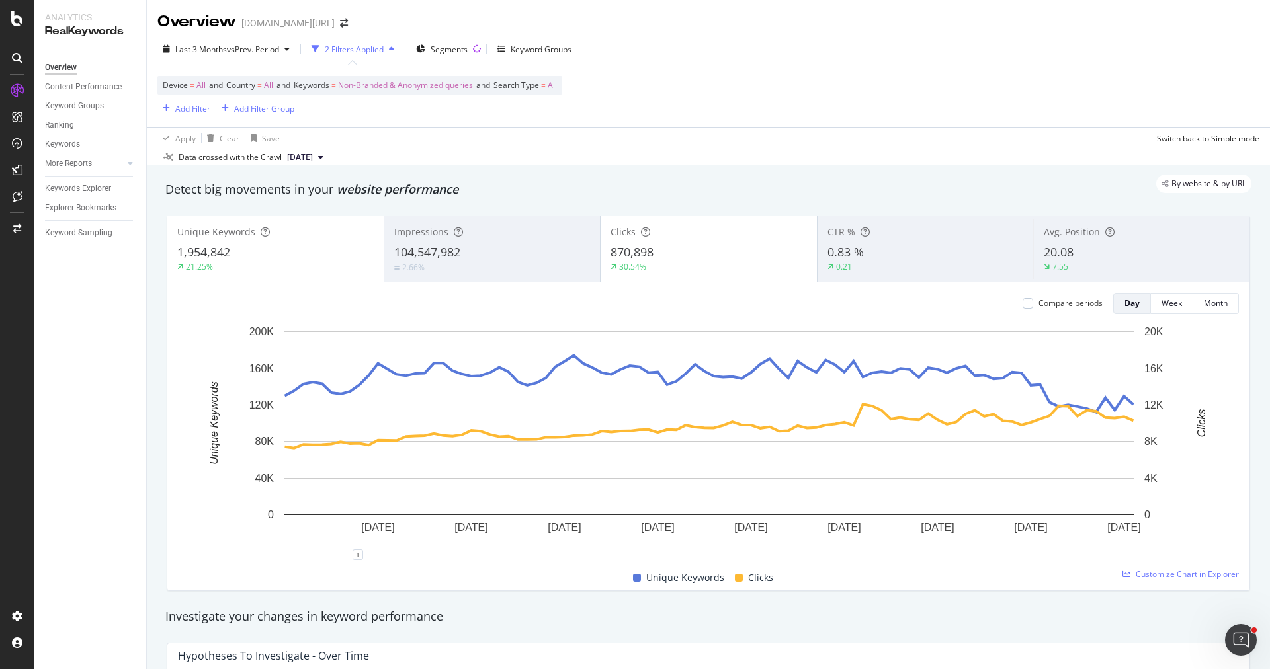
click at [288, 257] on div "1,954,842" at bounding box center [275, 252] width 196 height 17
